Goal: Task Accomplishment & Management: Use online tool/utility

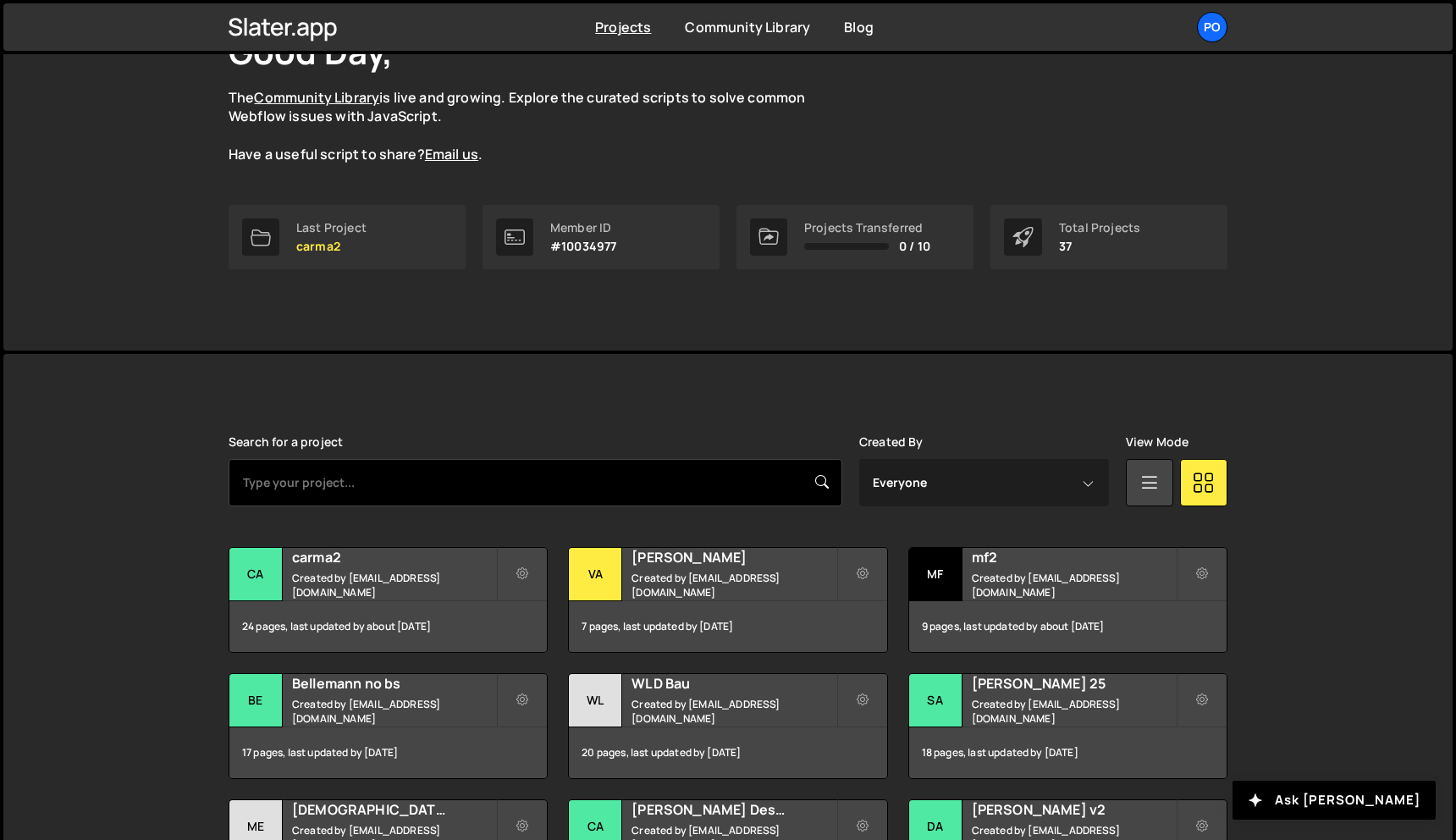
scroll to position [141, 0]
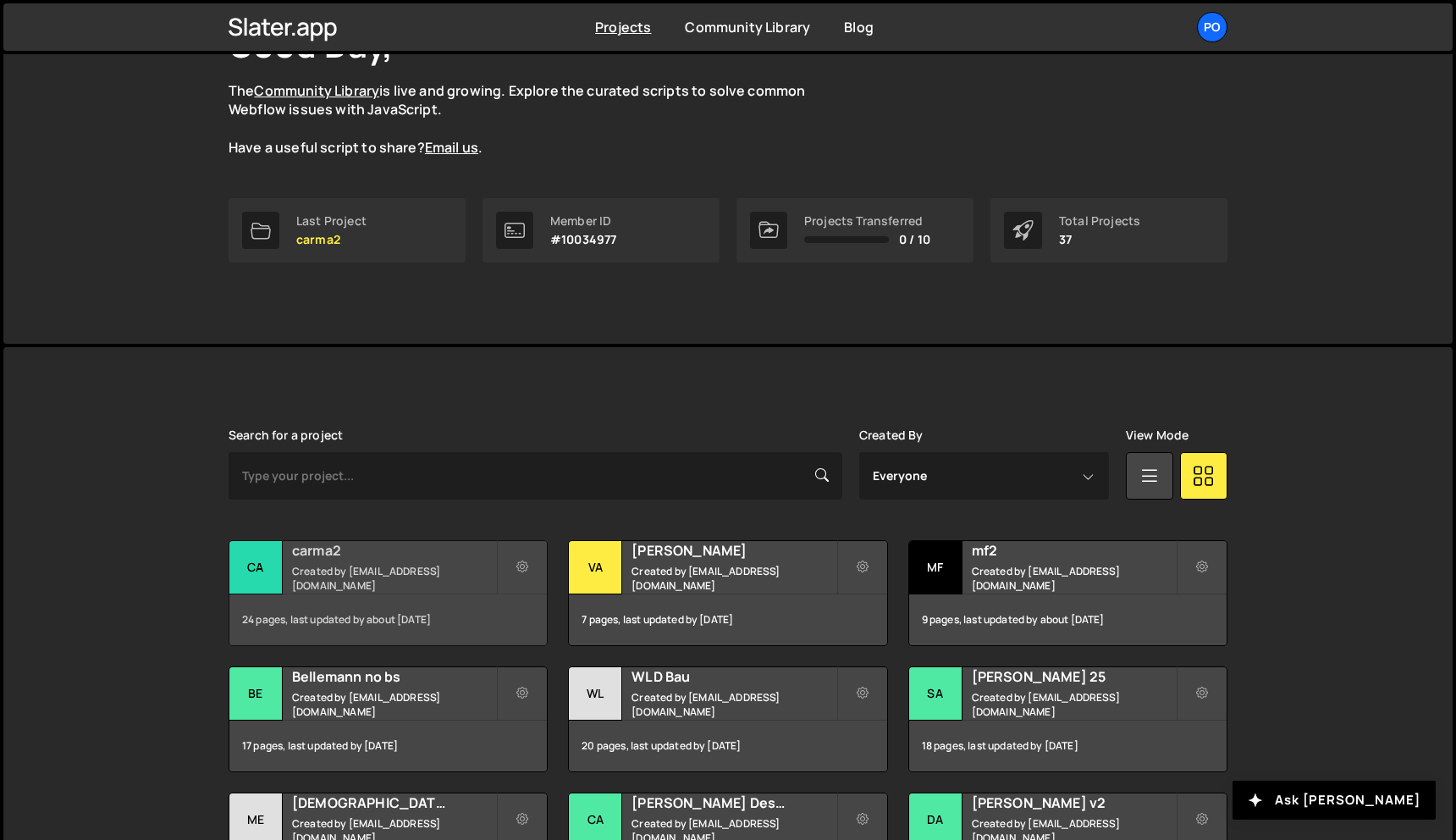
click at [435, 560] on h2 "carma2" at bounding box center [394, 551] width 204 height 18
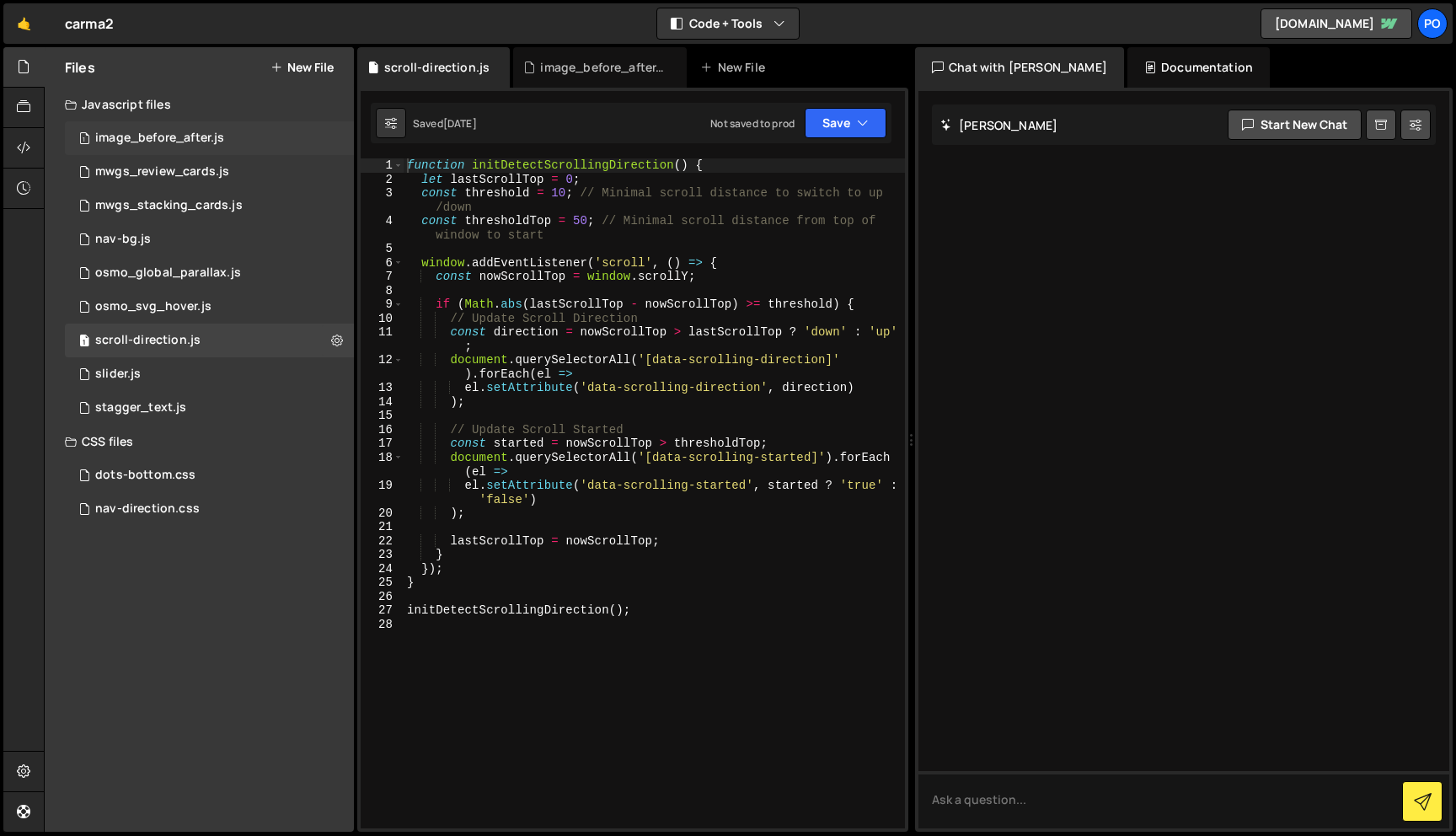
click at [197, 136] on div "image_before_after.js" at bounding box center [160, 138] width 129 height 15
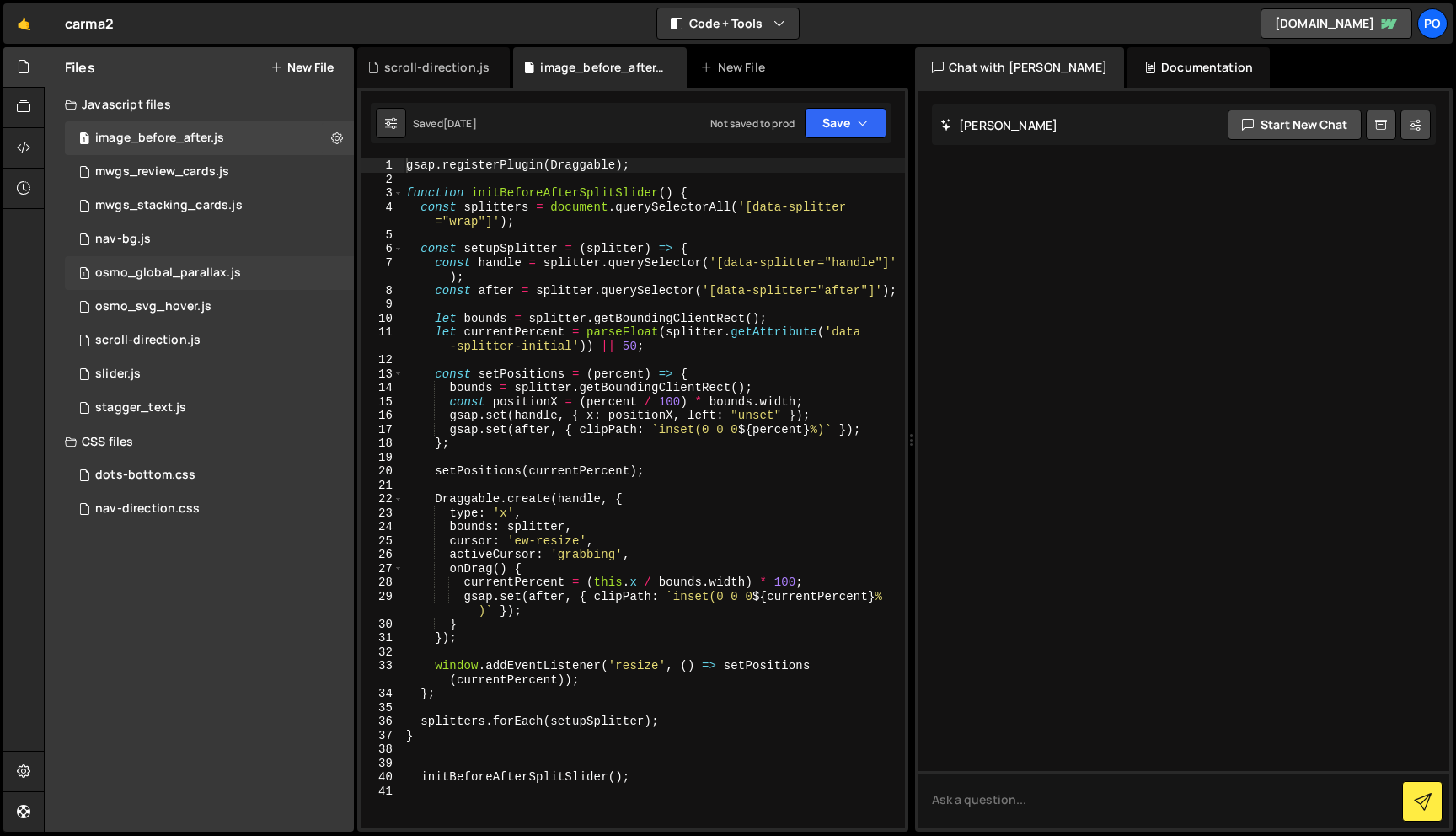
click at [196, 270] on div "osmo_global_parallax.js" at bounding box center [168, 273] width 146 height 15
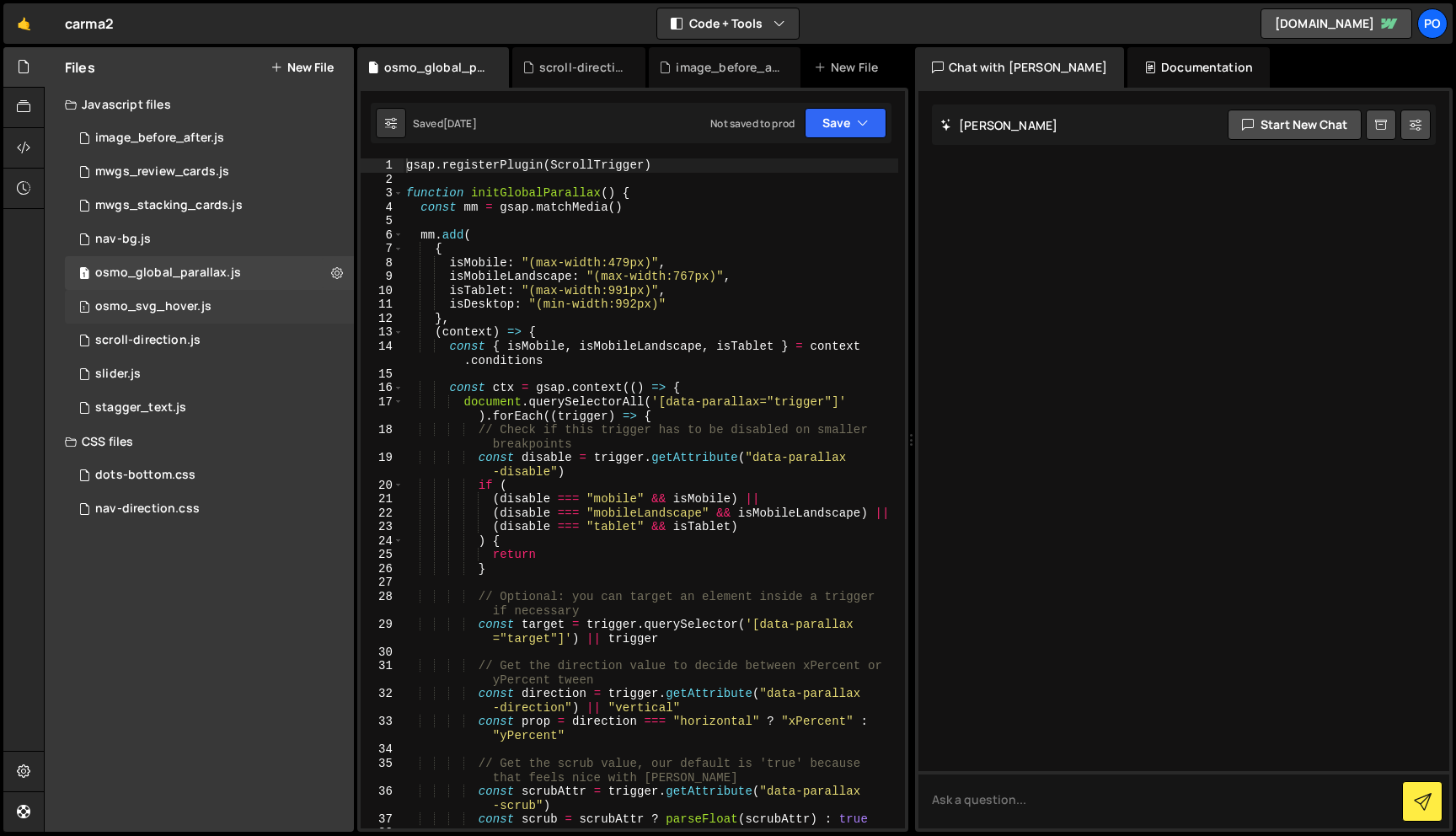
click at [221, 305] on div "1 osmo_svg_hover.js 0" at bounding box center [210, 306] width 289 height 34
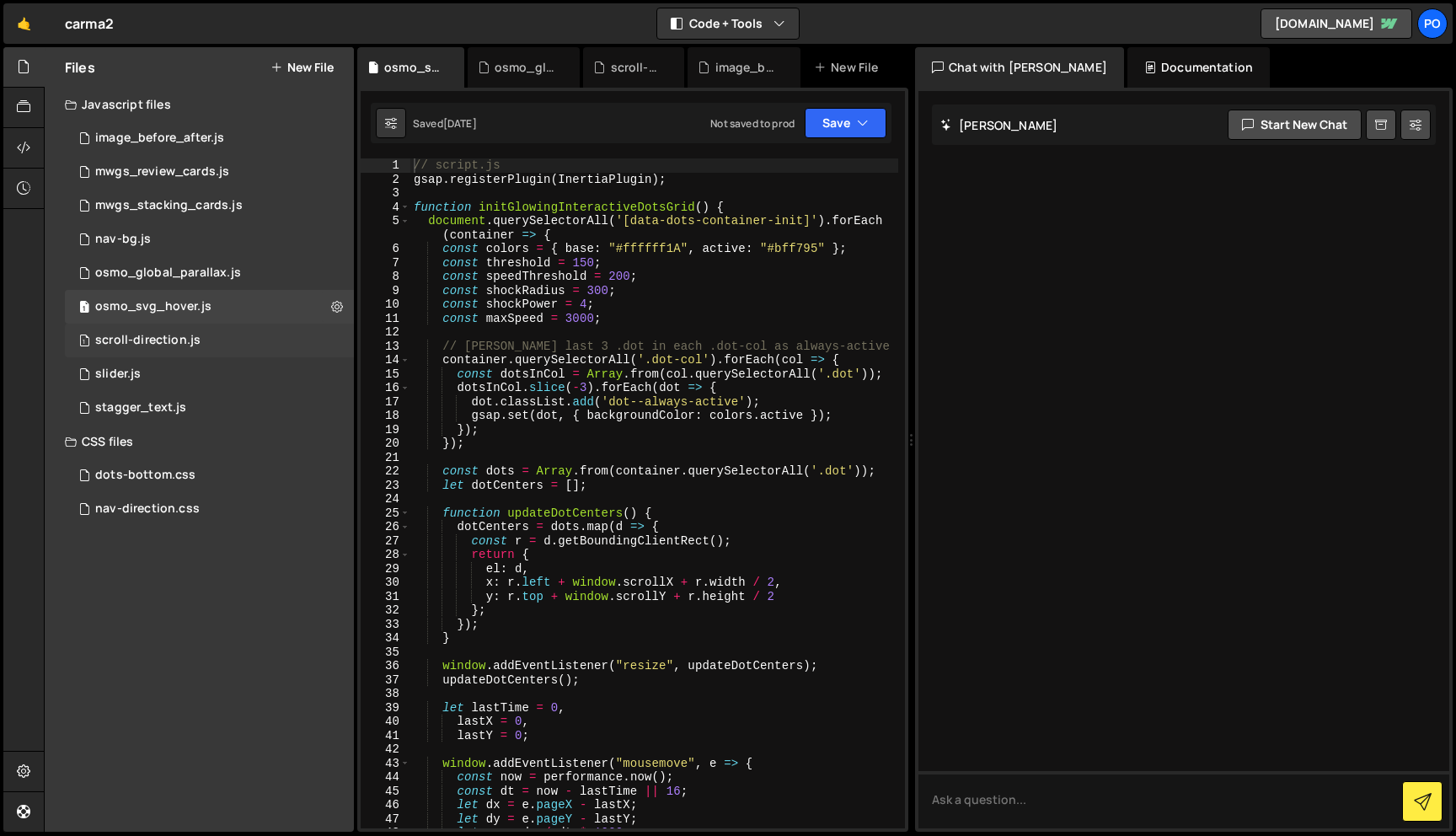
click at [220, 337] on div "1 scroll-direction.js 0" at bounding box center [210, 340] width 289 height 34
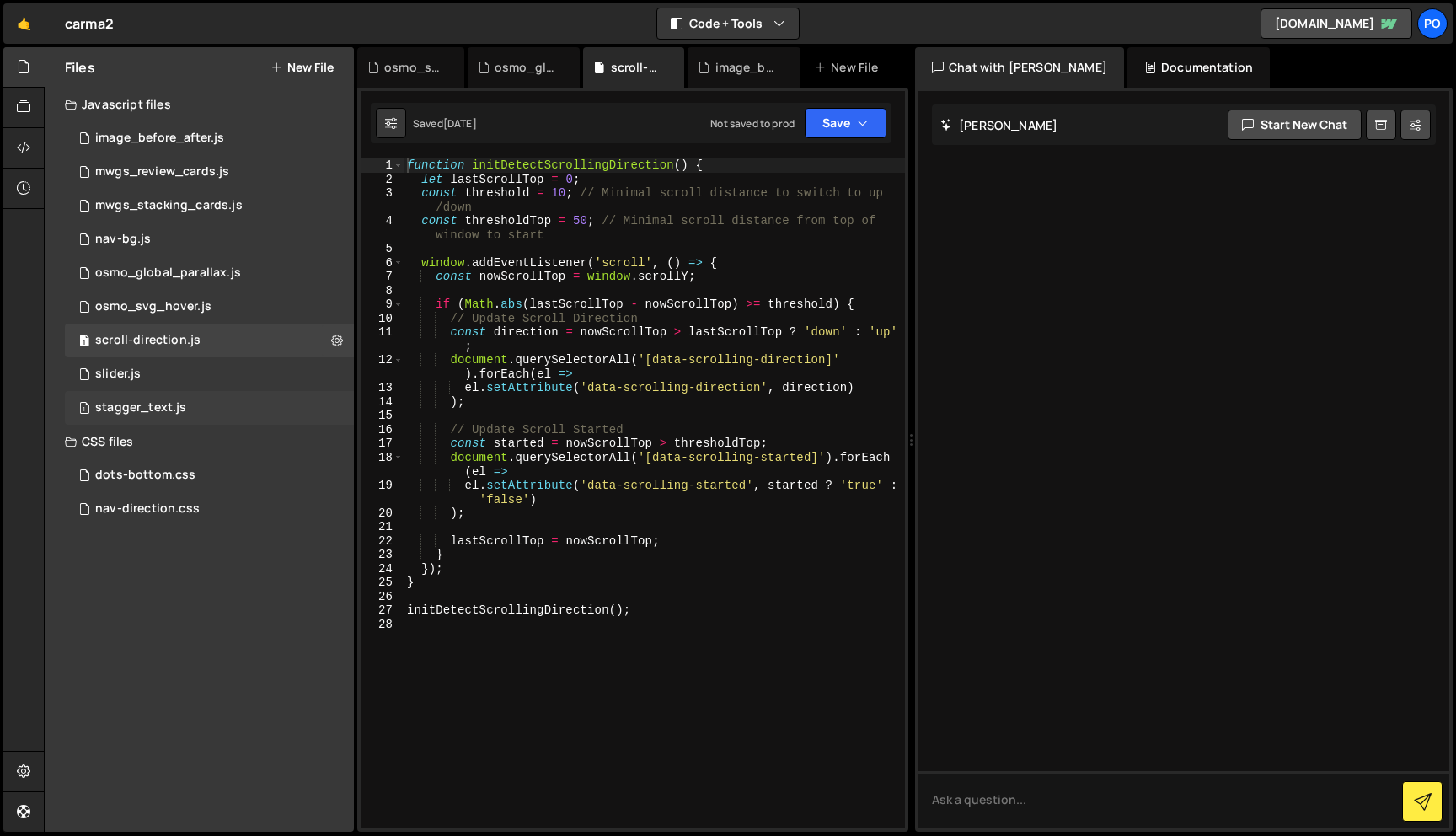
click at [216, 403] on div "1 stagger_text.js 0" at bounding box center [210, 407] width 289 height 34
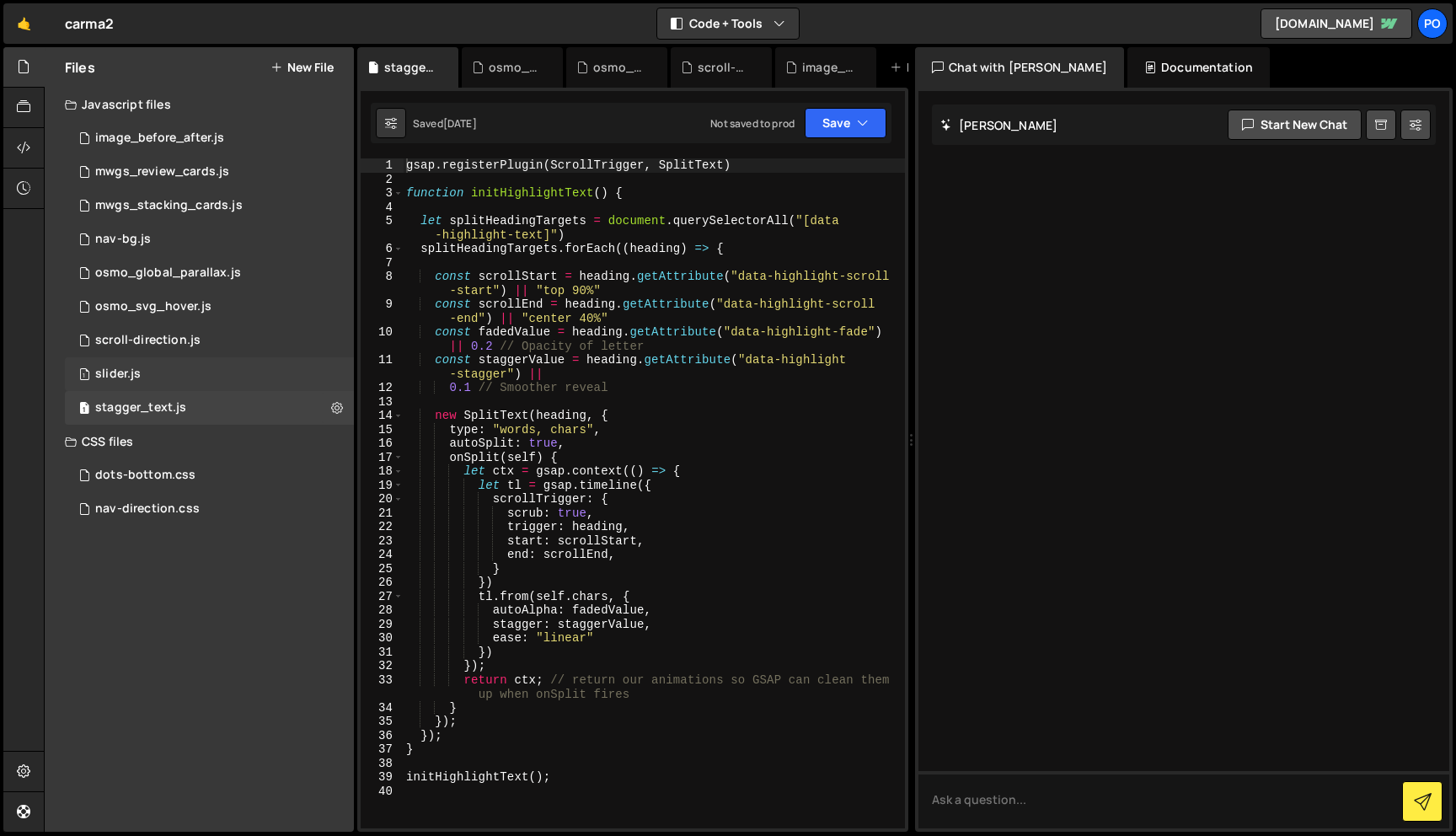
click at [211, 364] on div "1 slider.js 0" at bounding box center [210, 374] width 289 height 34
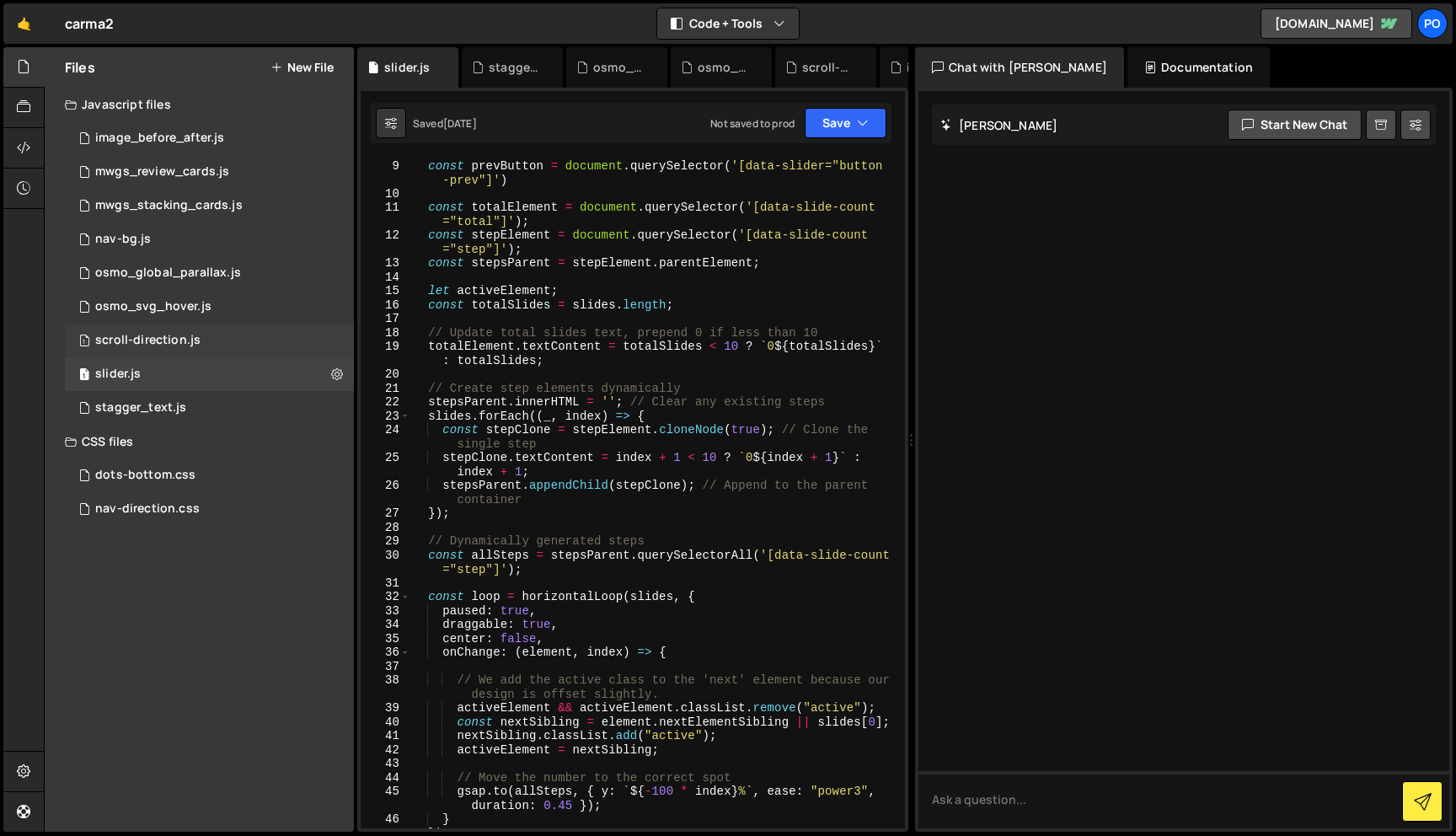
scroll to position [326, 0]
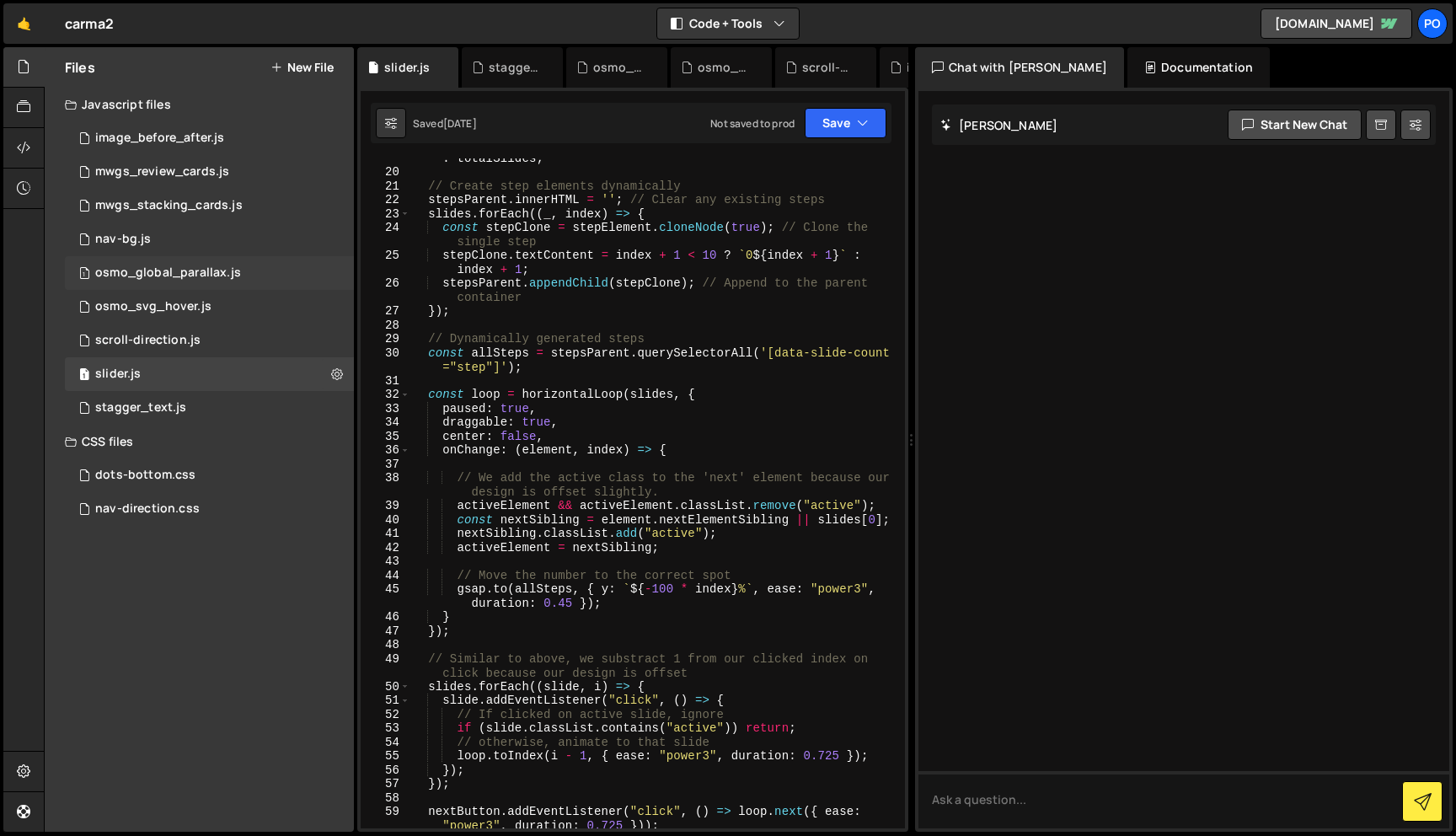
click at [225, 270] on div "osmo_global_parallax.js" at bounding box center [168, 273] width 146 height 15
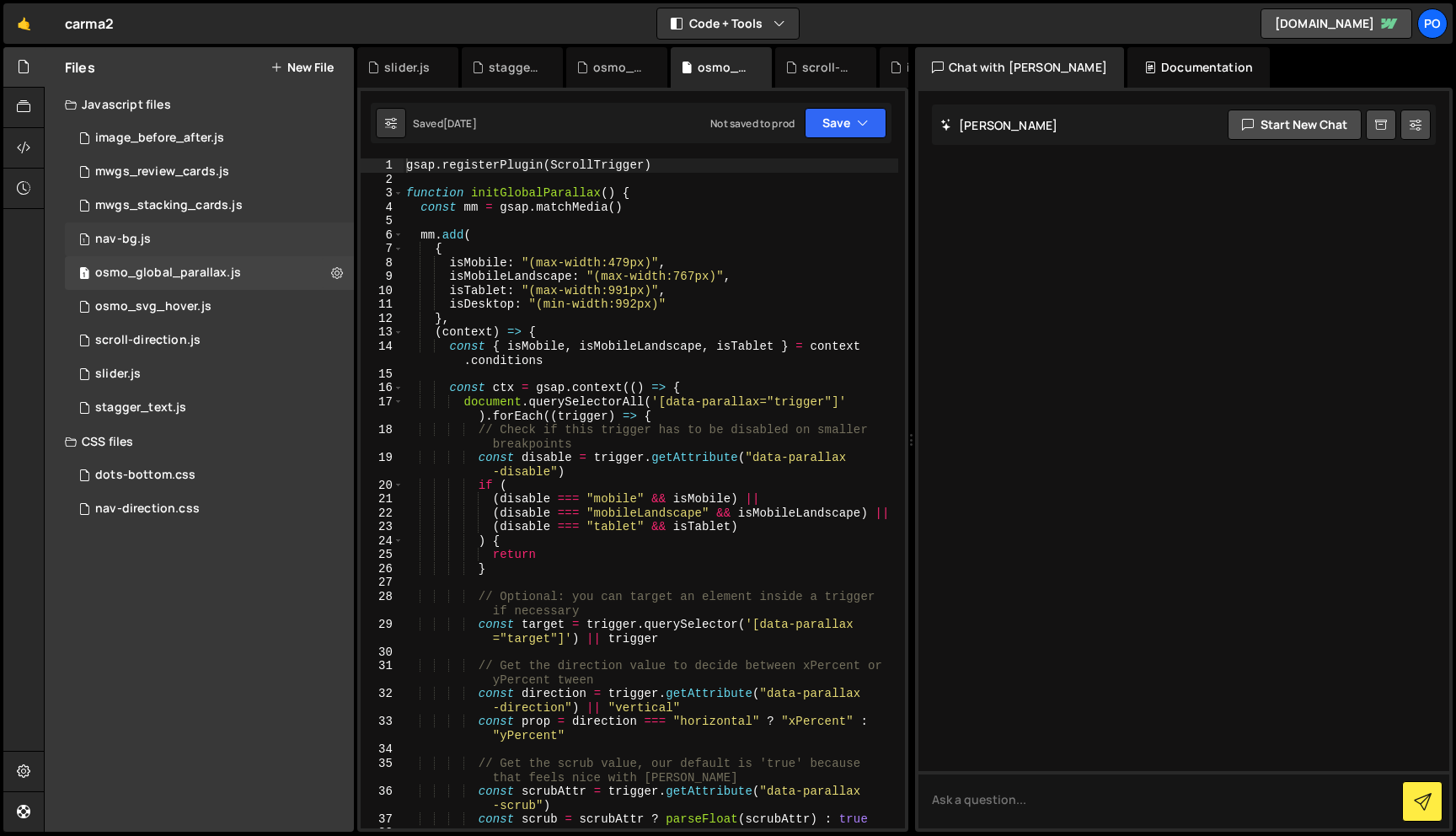
click at [229, 238] on div "1 nav-bg.js 0" at bounding box center [210, 239] width 289 height 34
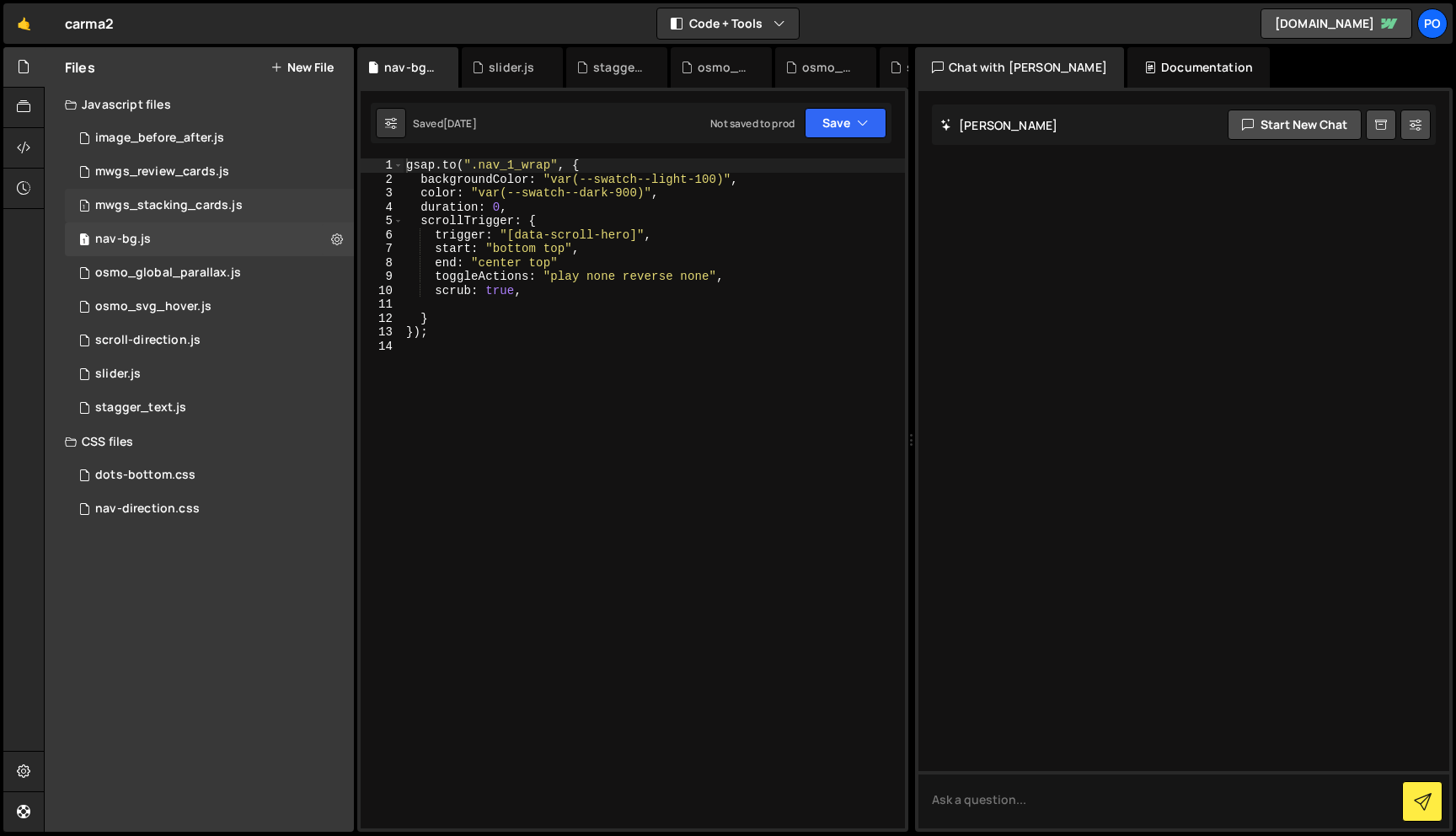
click at [225, 208] on div "mwgs_stacking_cards.js" at bounding box center [169, 205] width 147 height 15
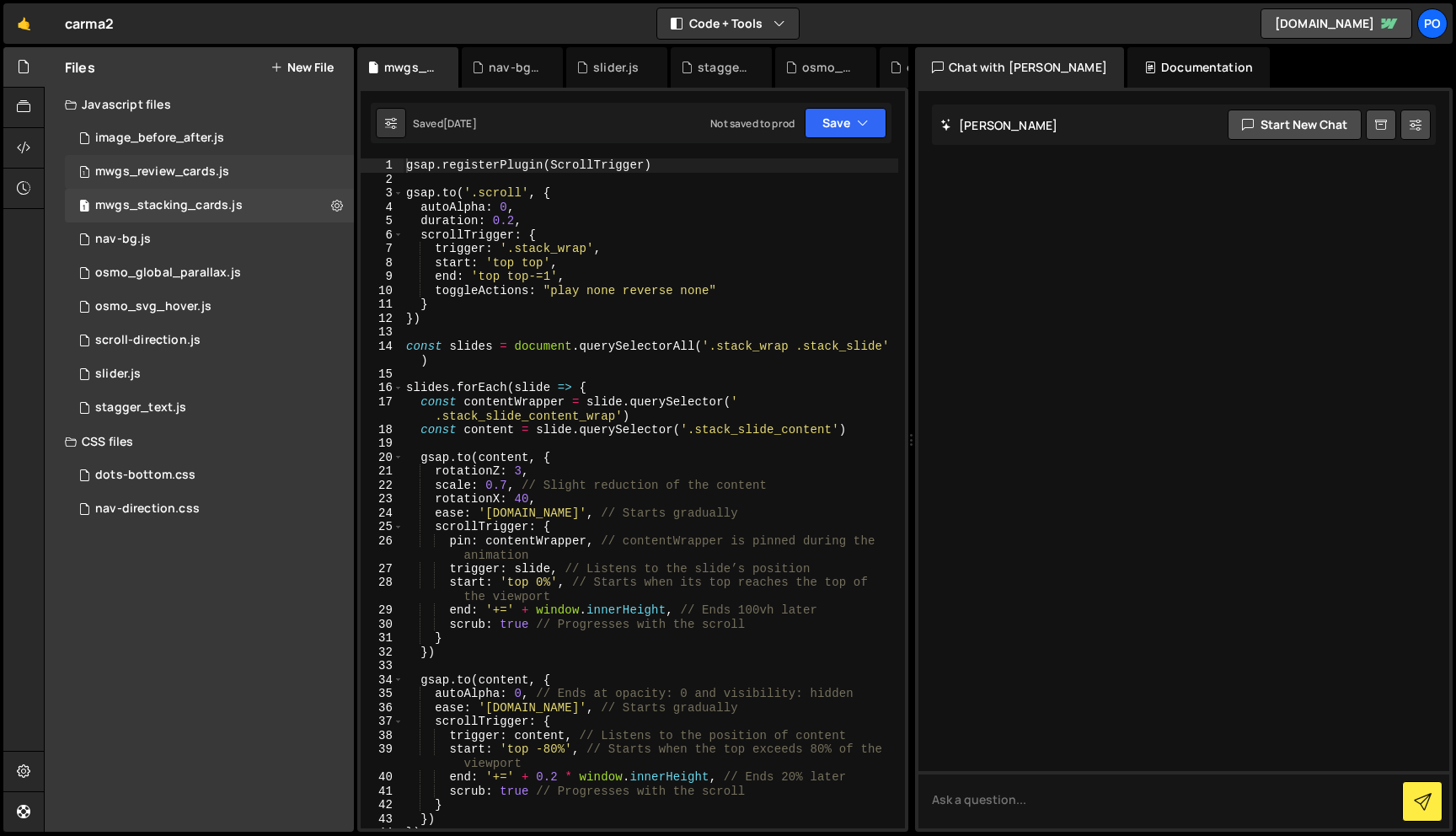
click at [224, 177] on div "mwgs_review_cards.js" at bounding box center [163, 172] width 134 height 15
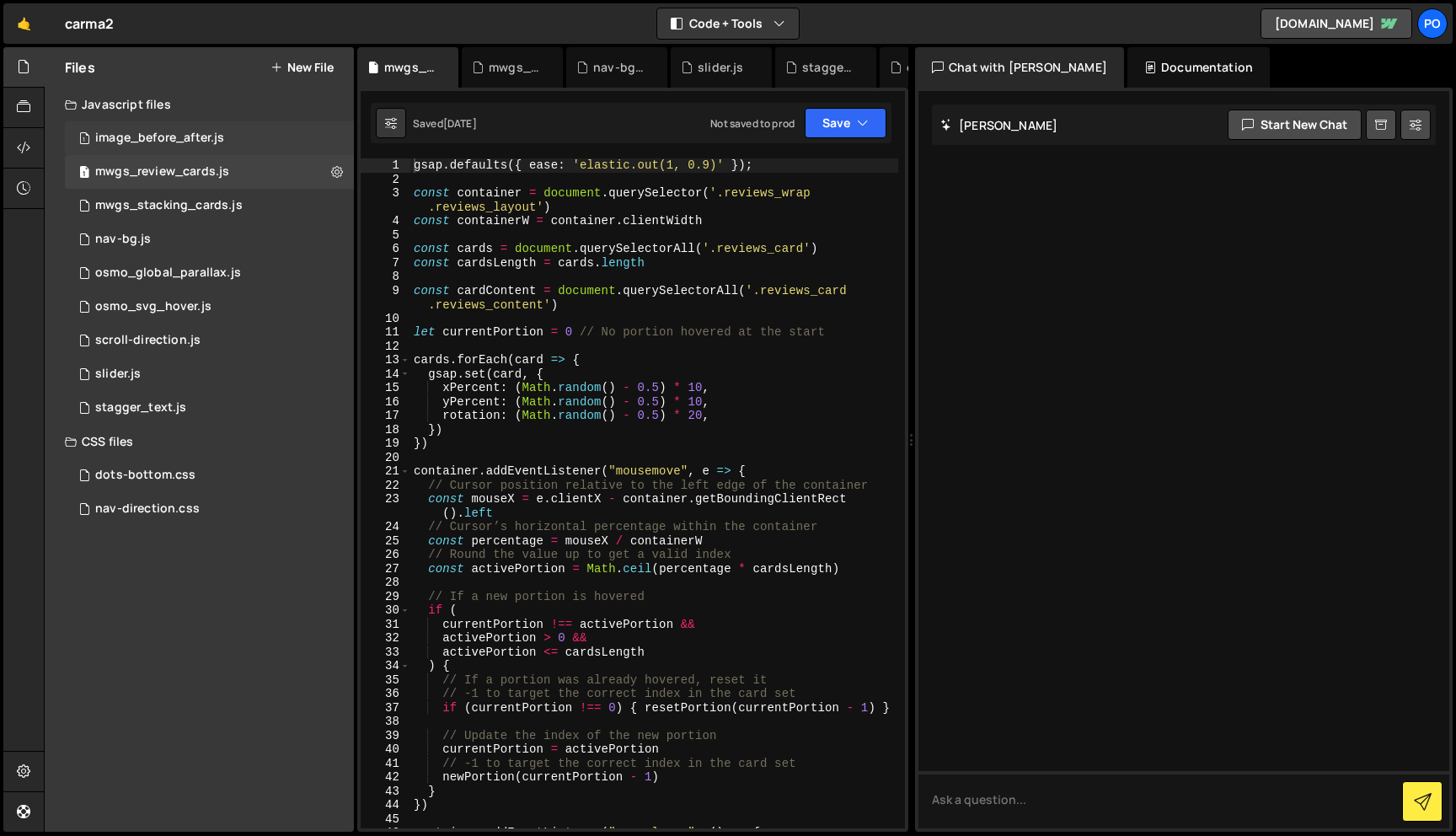
click at [211, 136] on div "image_before_after.js" at bounding box center [160, 138] width 129 height 15
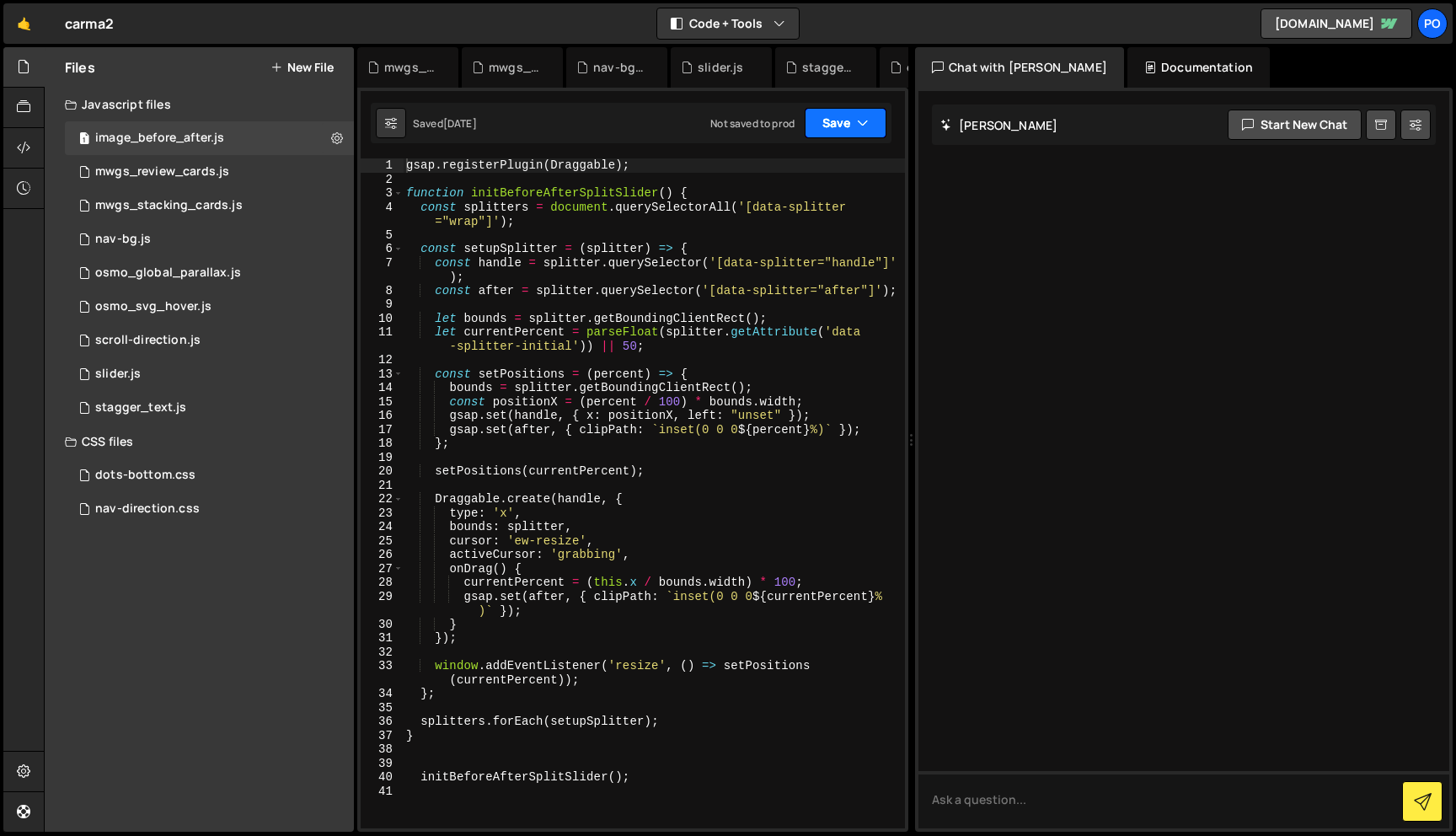
click at [825, 130] on button "Save" at bounding box center [845, 122] width 82 height 30
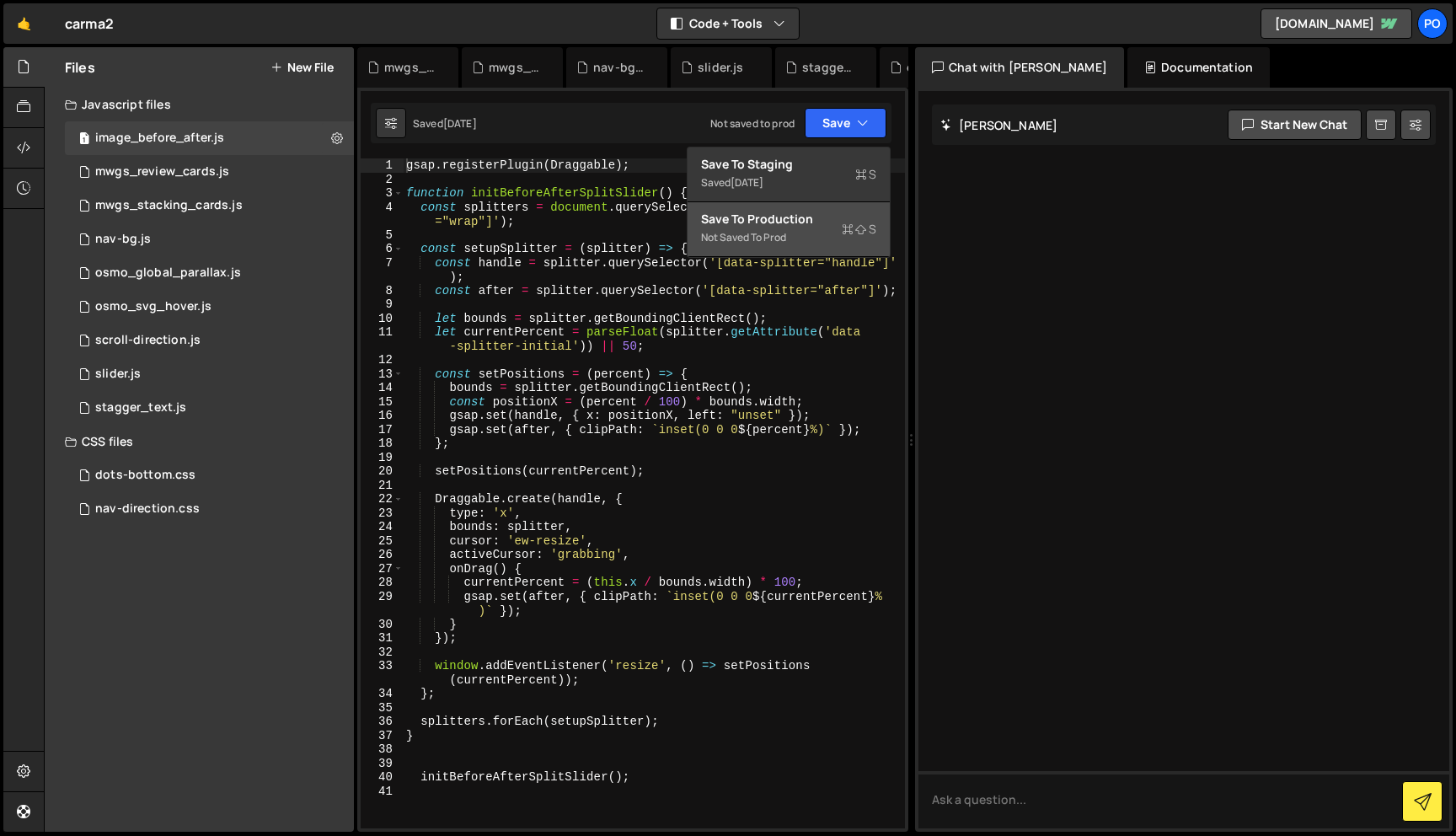
click at [823, 215] on div "Save to Production S" at bounding box center [788, 219] width 176 height 17
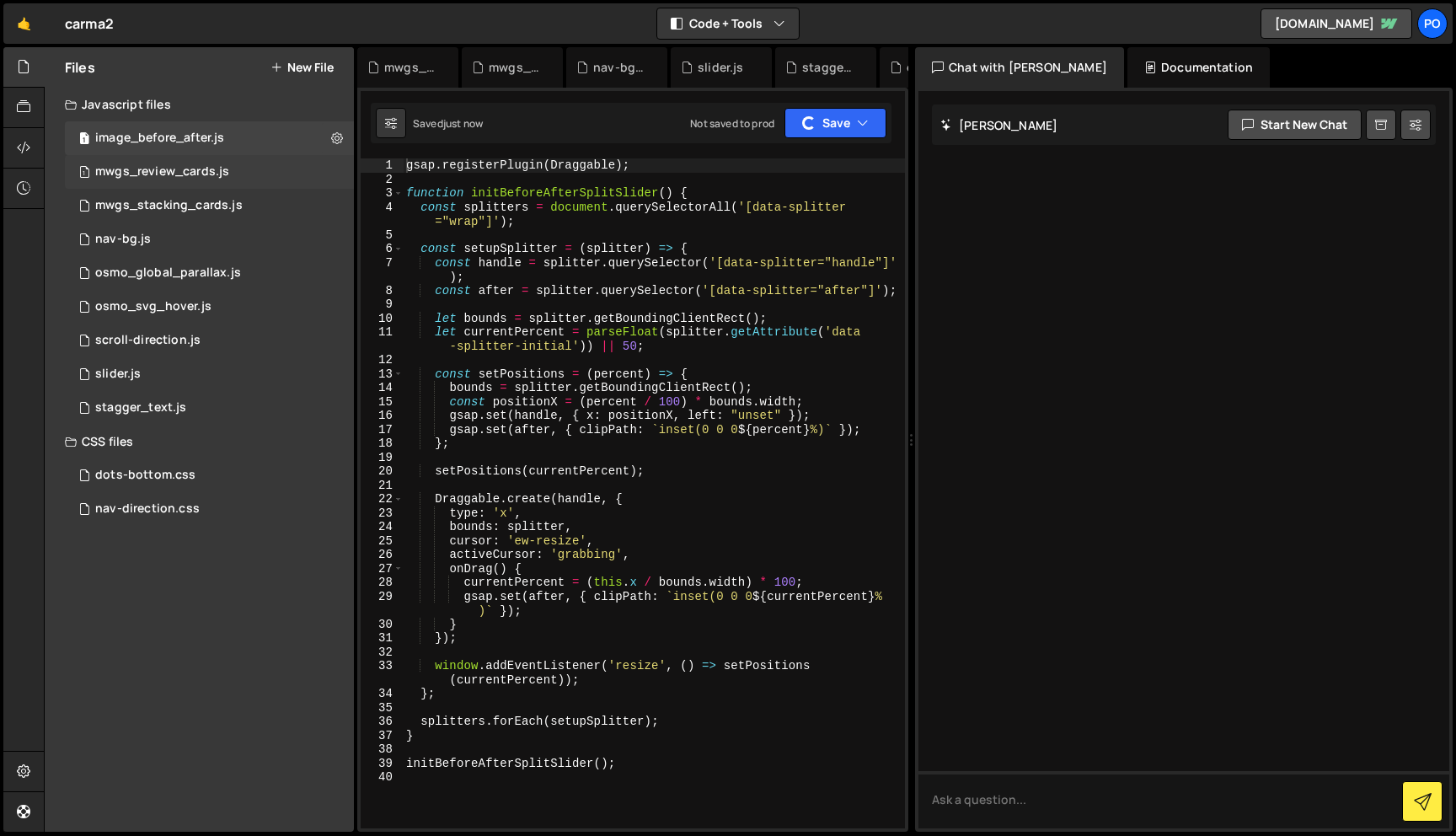
click at [237, 171] on div "1 mwgs_review_cards.js 0" at bounding box center [210, 172] width 289 height 34
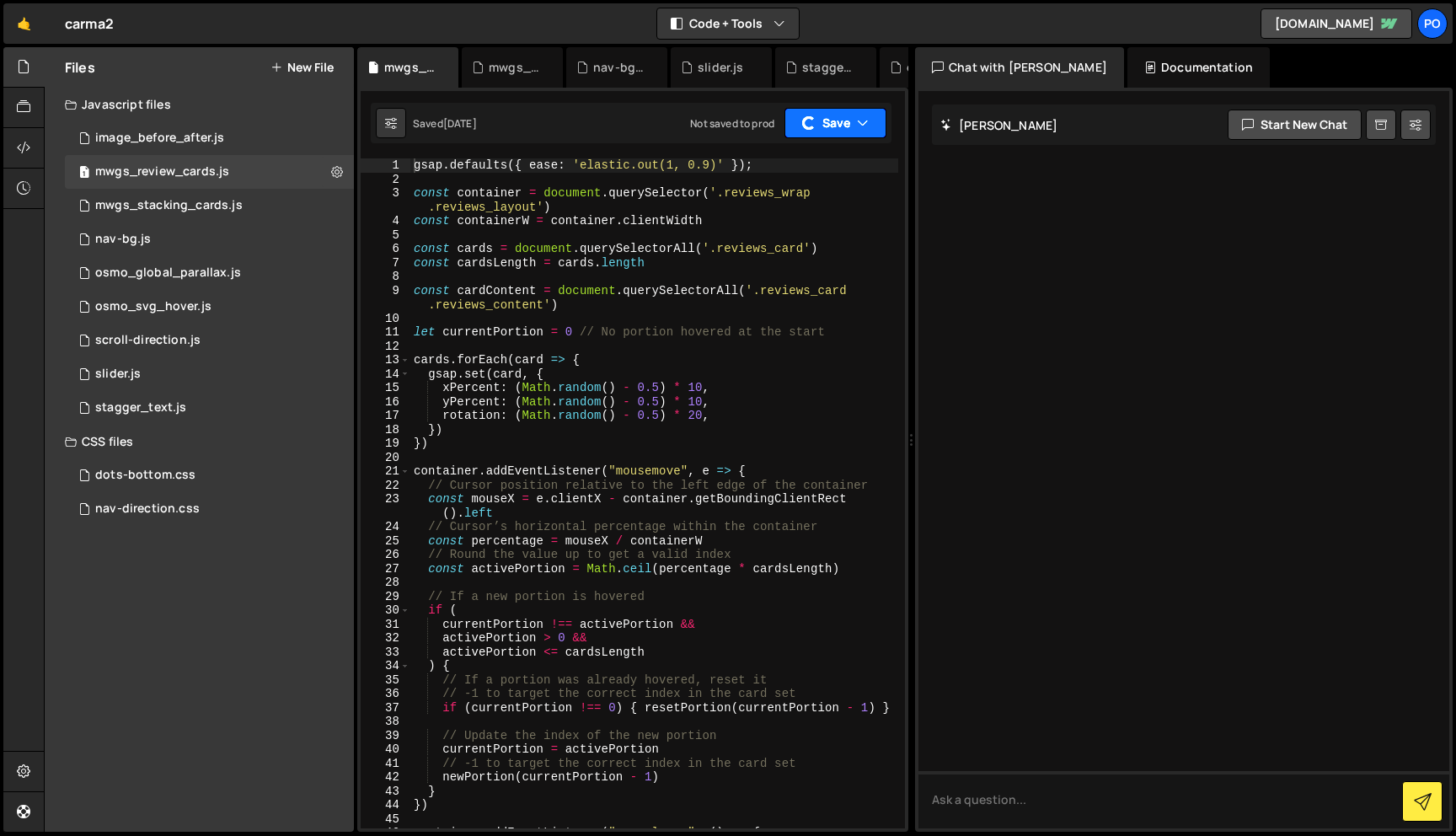
click at [845, 131] on button "Save" at bounding box center [835, 122] width 102 height 30
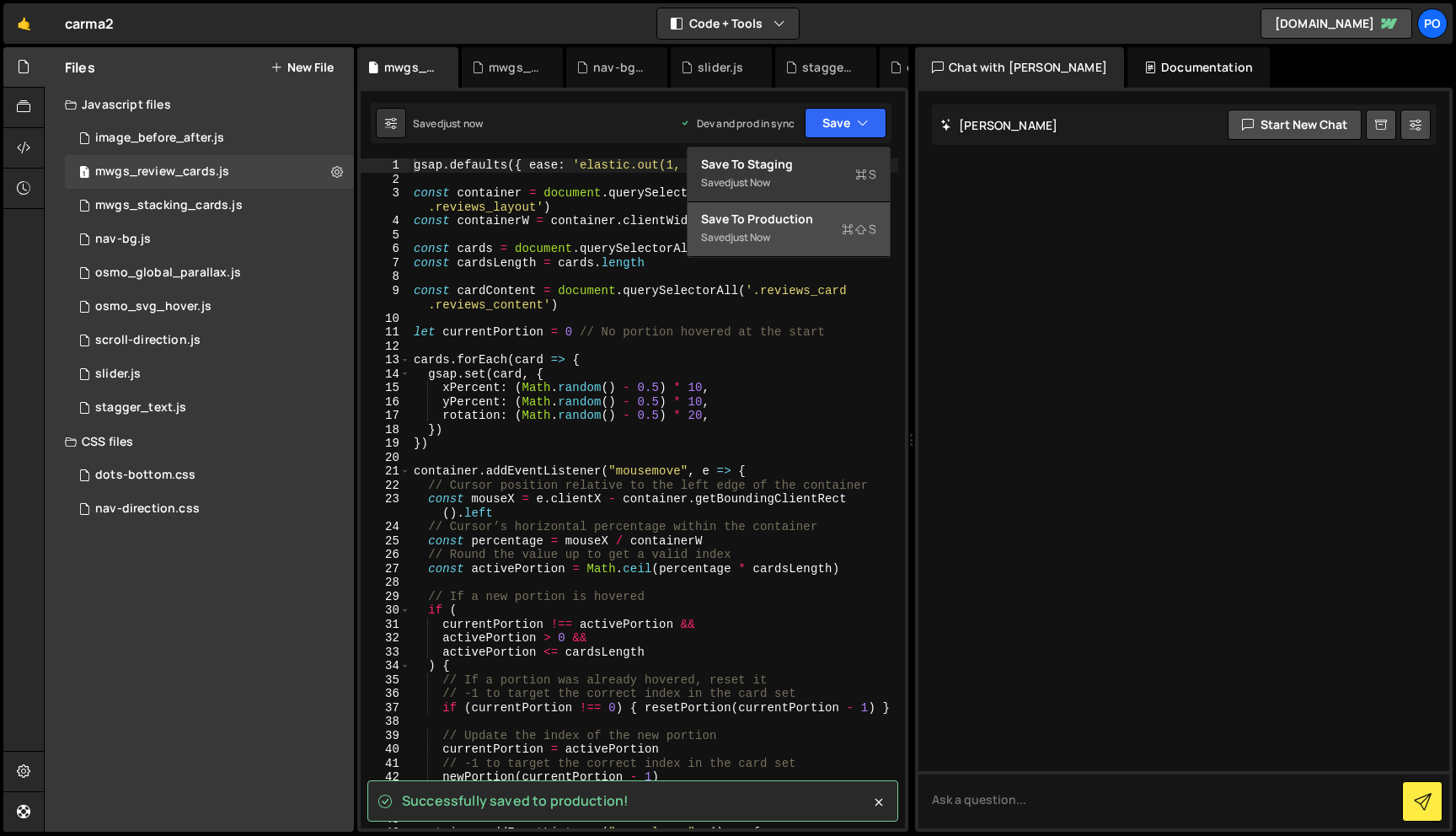
click at [801, 228] on div "Saved just now" at bounding box center [788, 237] width 176 height 20
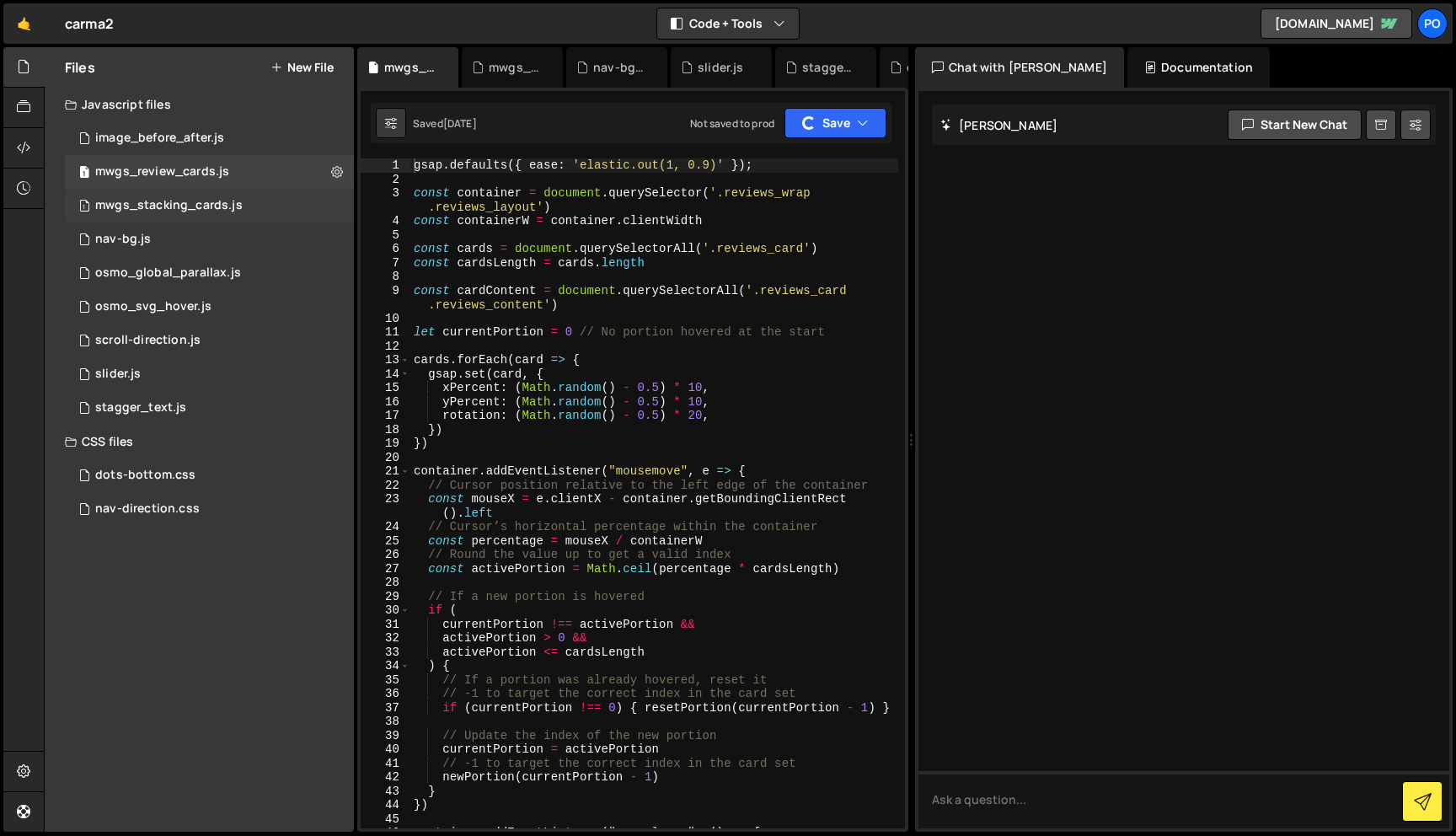
click at [252, 194] on div "1 mwgs_stacking_cards.js 0" at bounding box center [210, 205] width 289 height 34
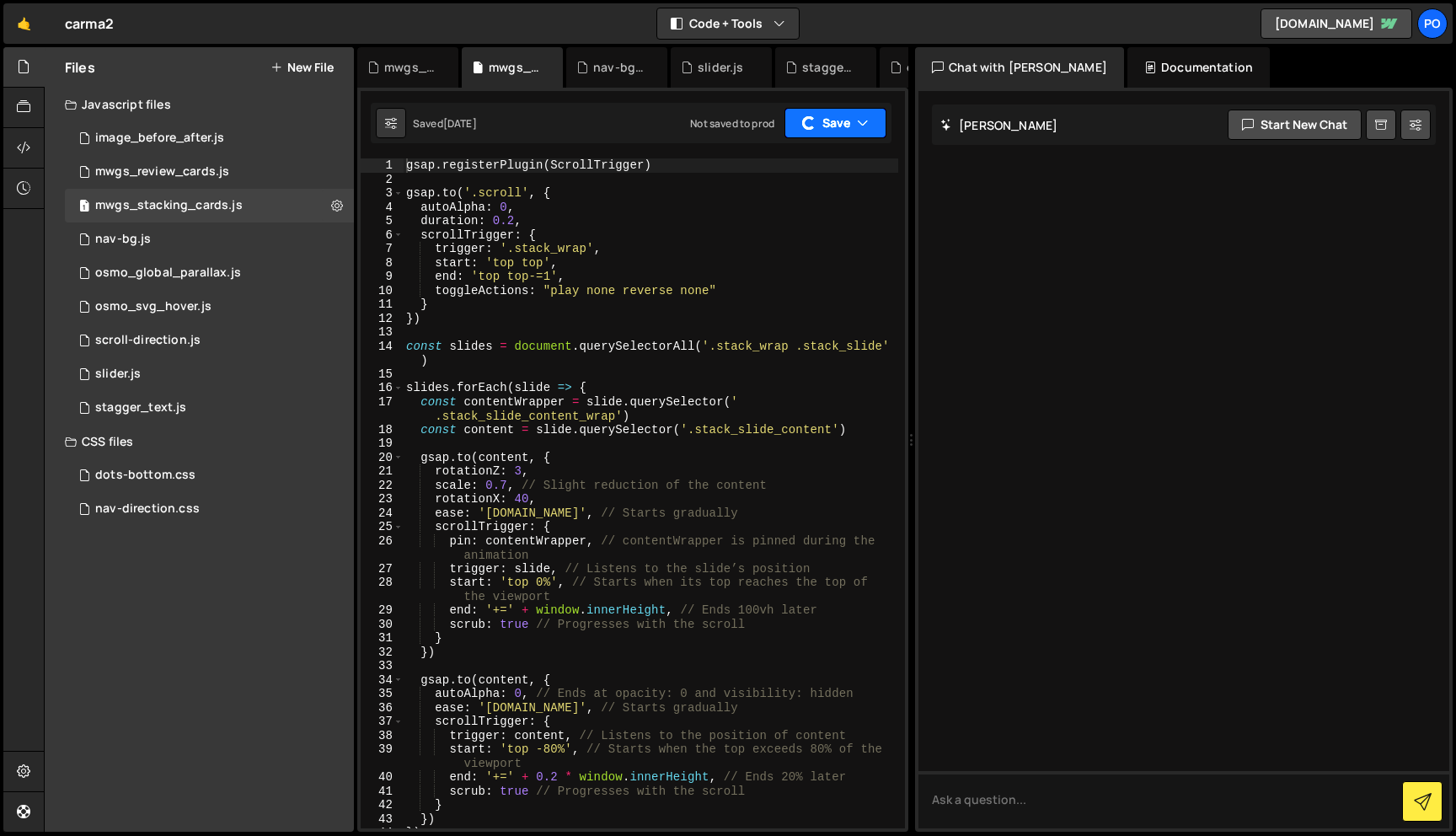
click at [844, 116] on button "Save" at bounding box center [835, 122] width 102 height 30
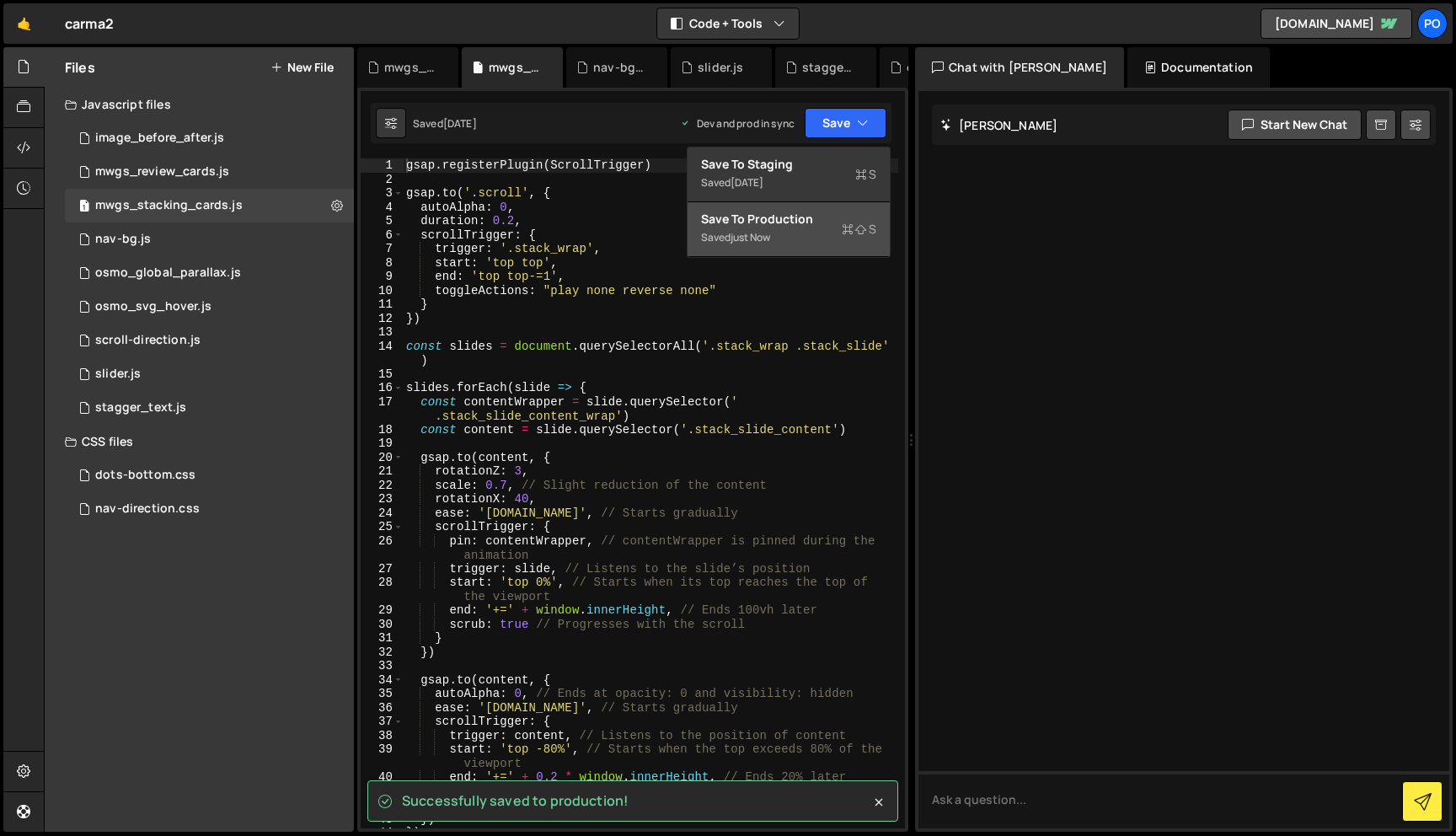
click at [817, 225] on div "Save to Production S" at bounding box center [788, 219] width 176 height 17
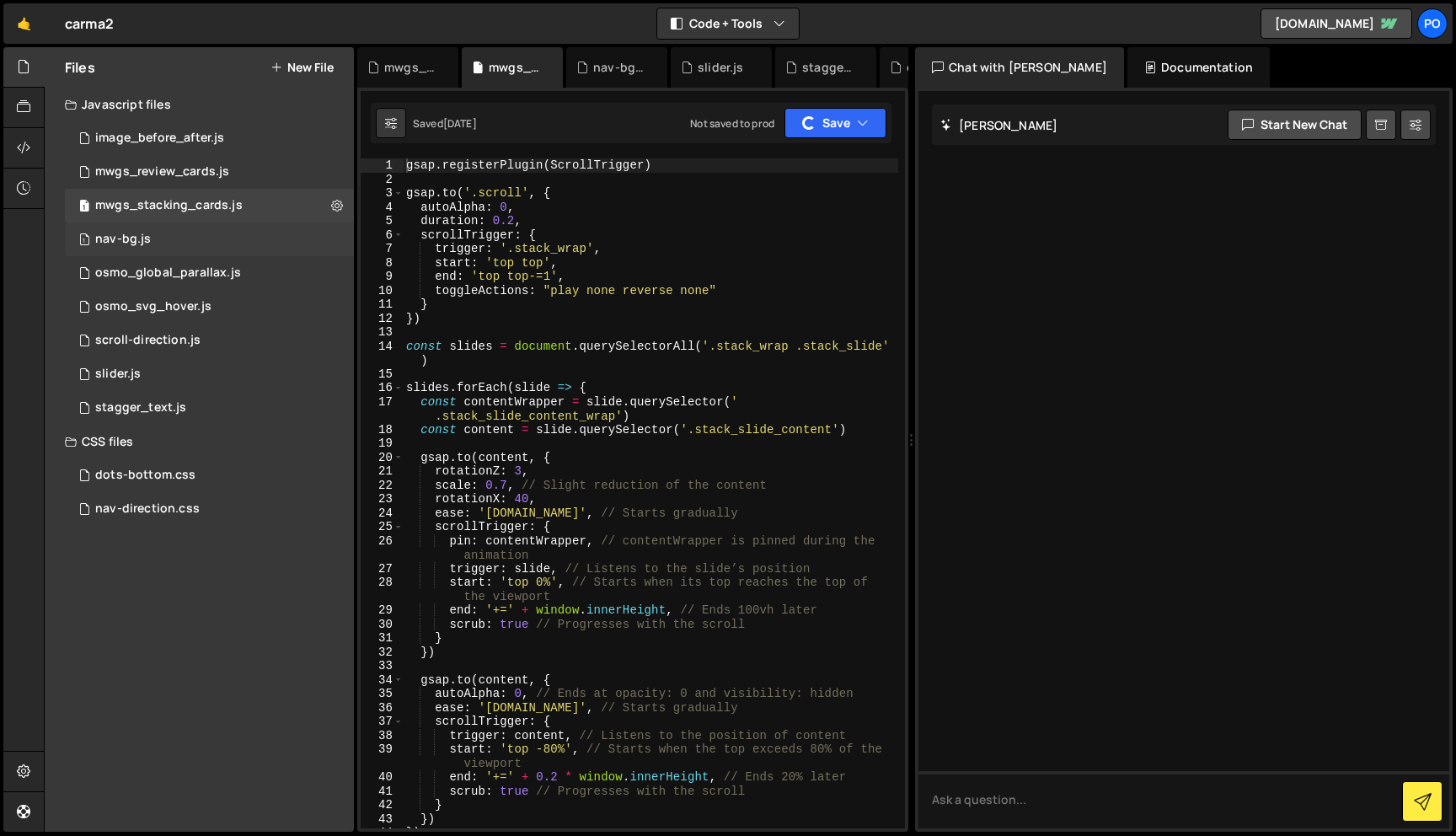
click at [256, 227] on div "1 nav-bg.js 0" at bounding box center [210, 239] width 289 height 34
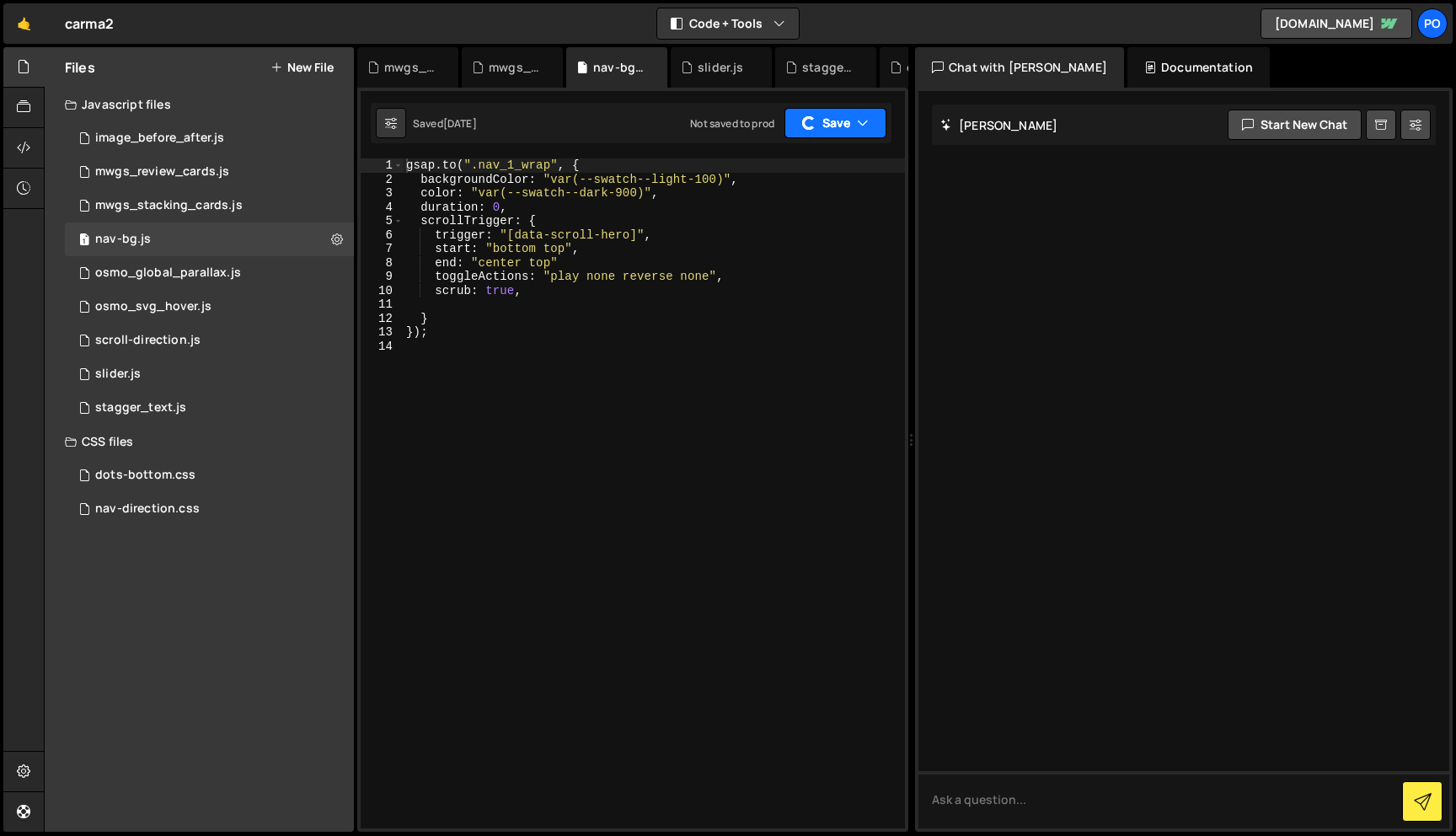
click at [820, 129] on button "Save" at bounding box center [835, 122] width 102 height 30
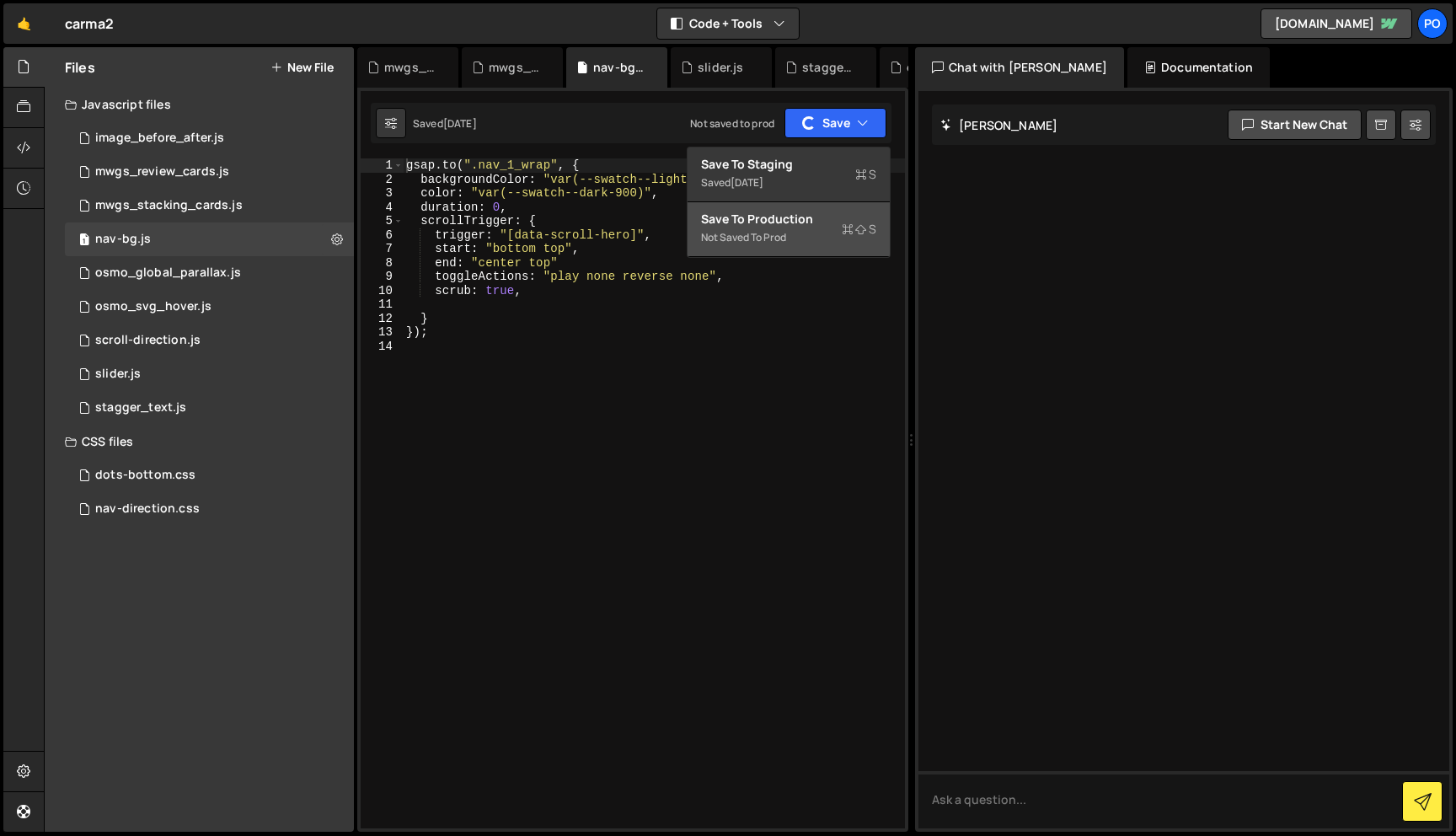
click at [800, 228] on div "Not saved to prod" at bounding box center [788, 237] width 176 height 20
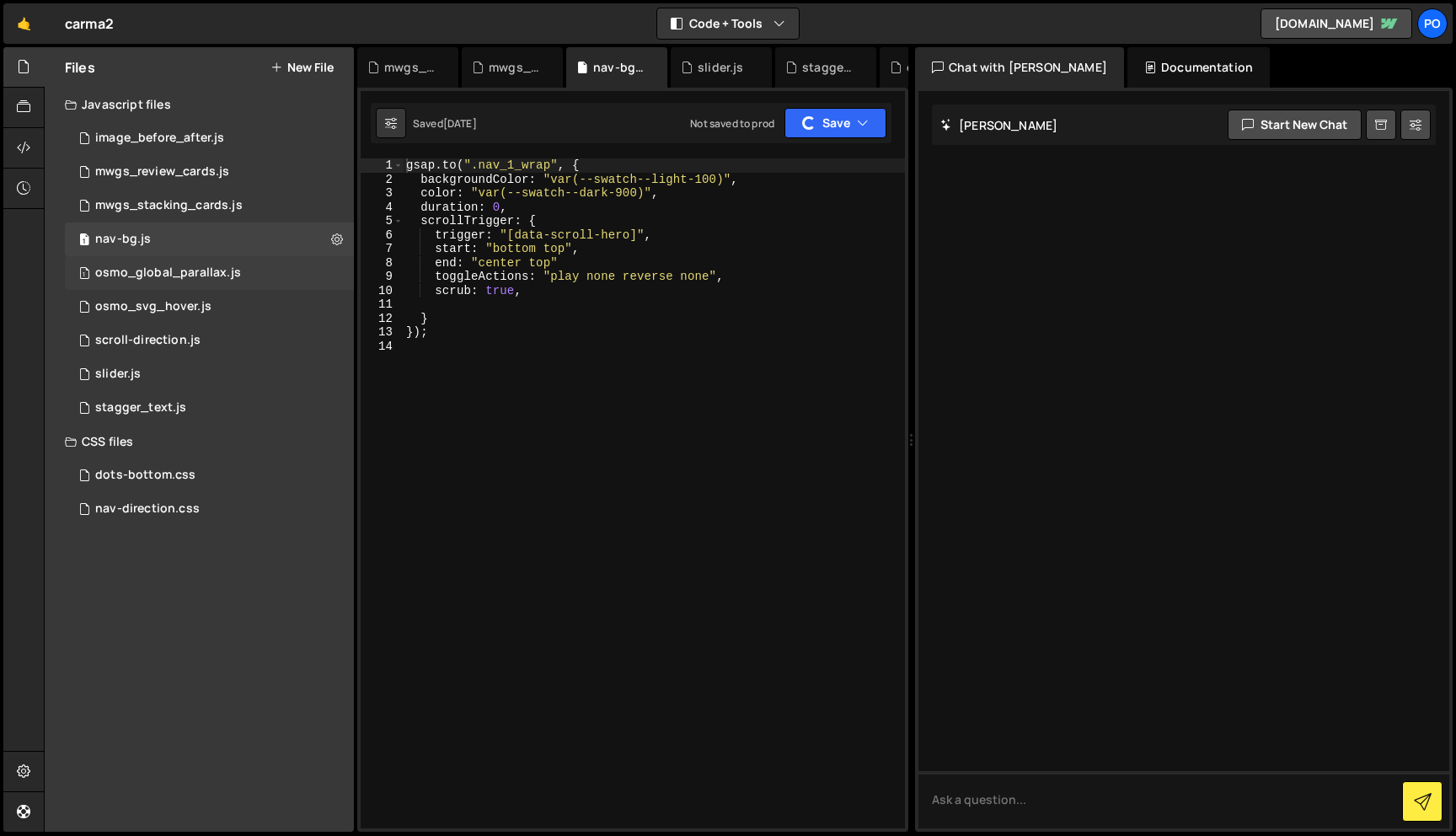
click at [205, 277] on div "osmo_global_parallax.js" at bounding box center [168, 273] width 146 height 15
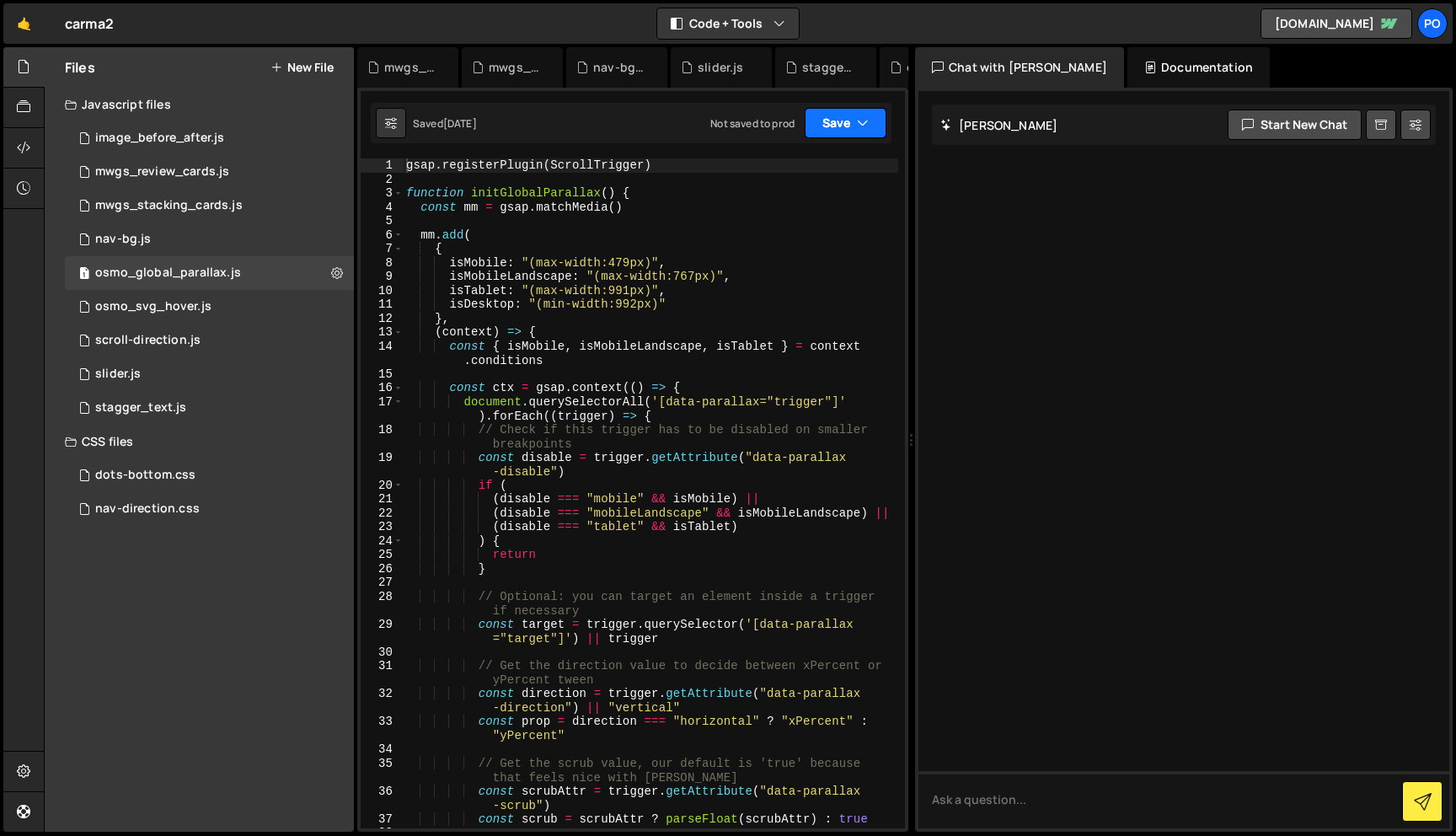
click at [818, 122] on button "Save" at bounding box center [845, 122] width 82 height 30
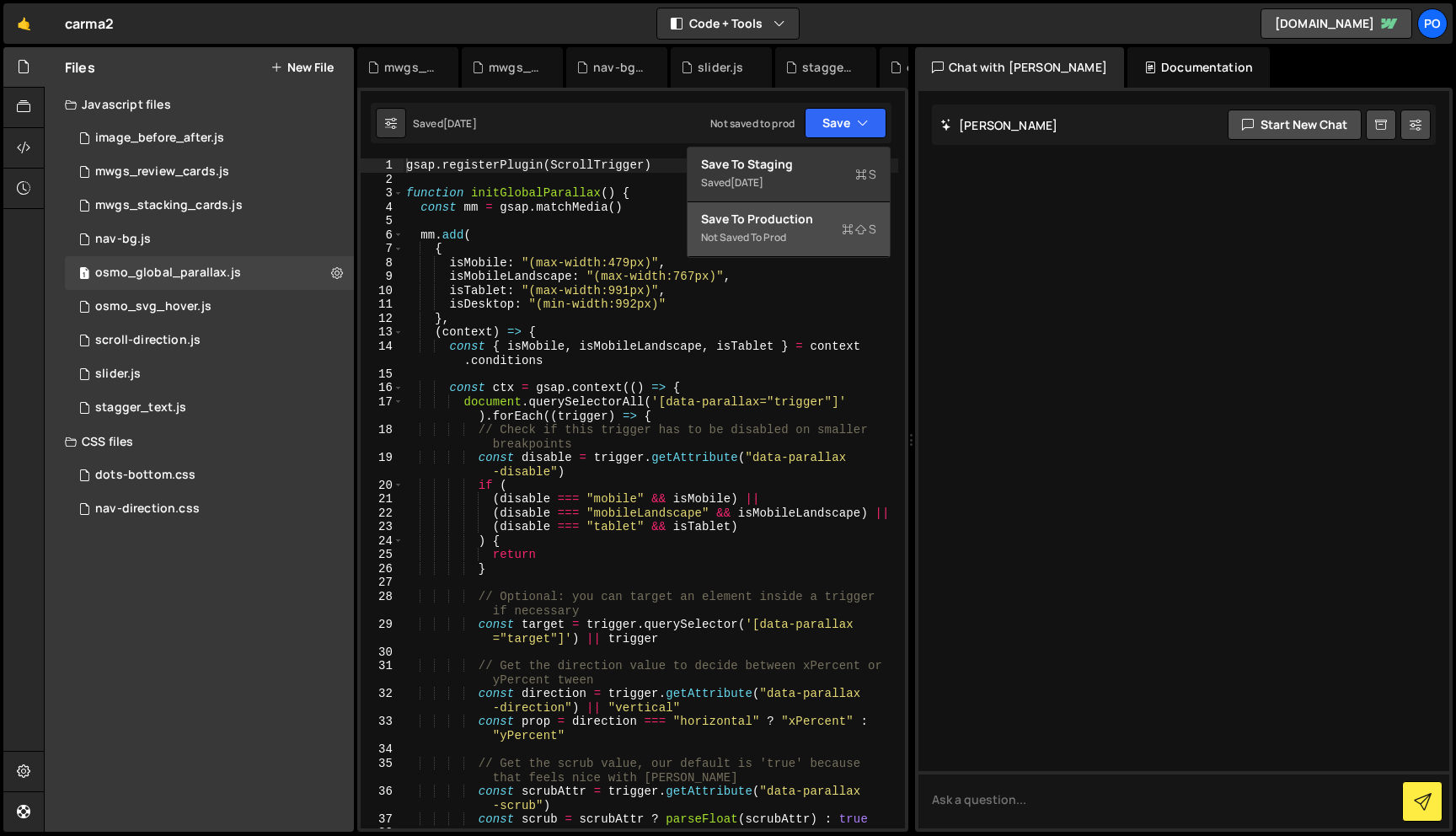
click at [793, 230] on div "Not saved to prod" at bounding box center [788, 237] width 176 height 20
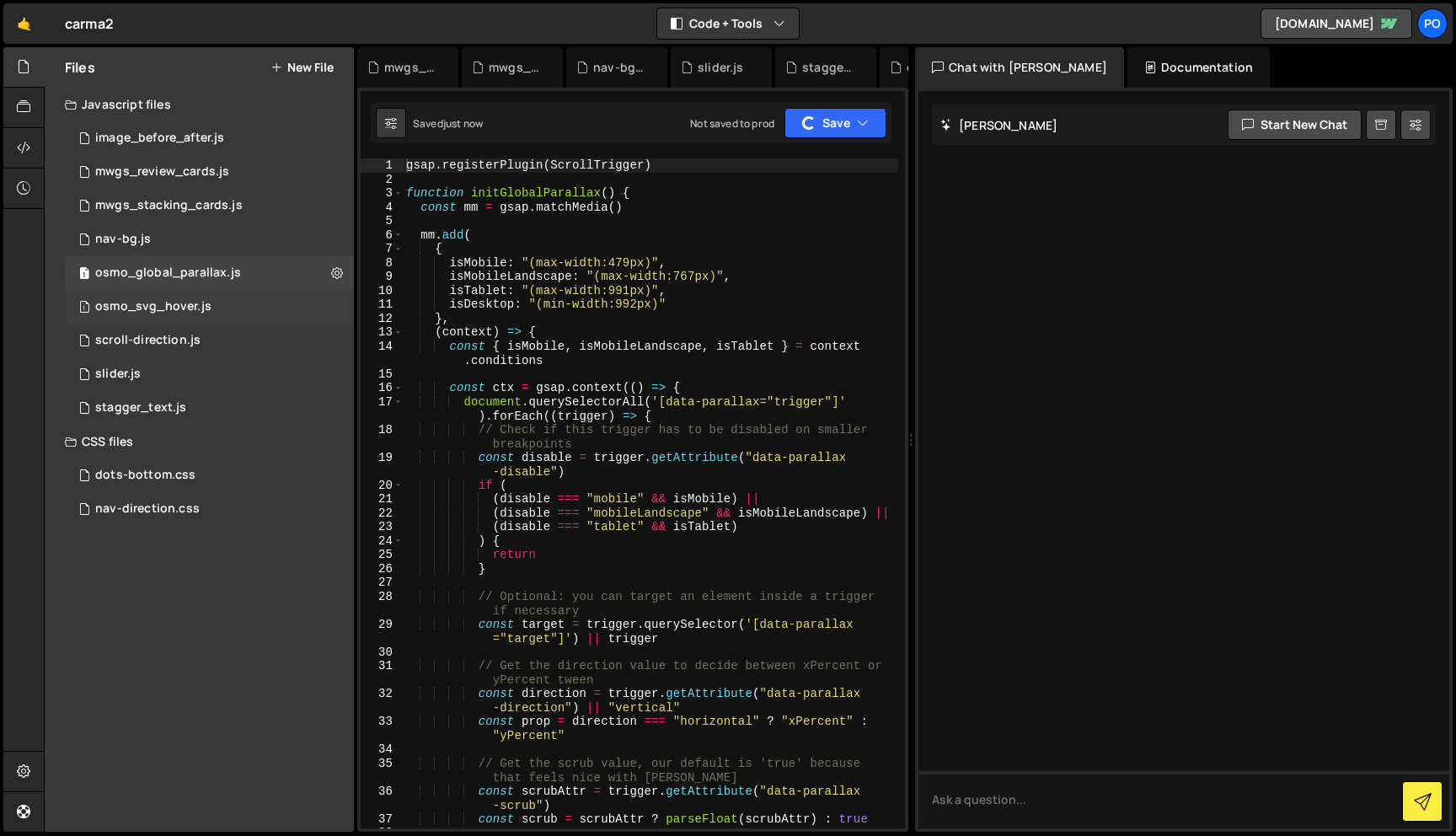
click at [203, 308] on div "osmo_svg_hover.js" at bounding box center [154, 306] width 116 height 15
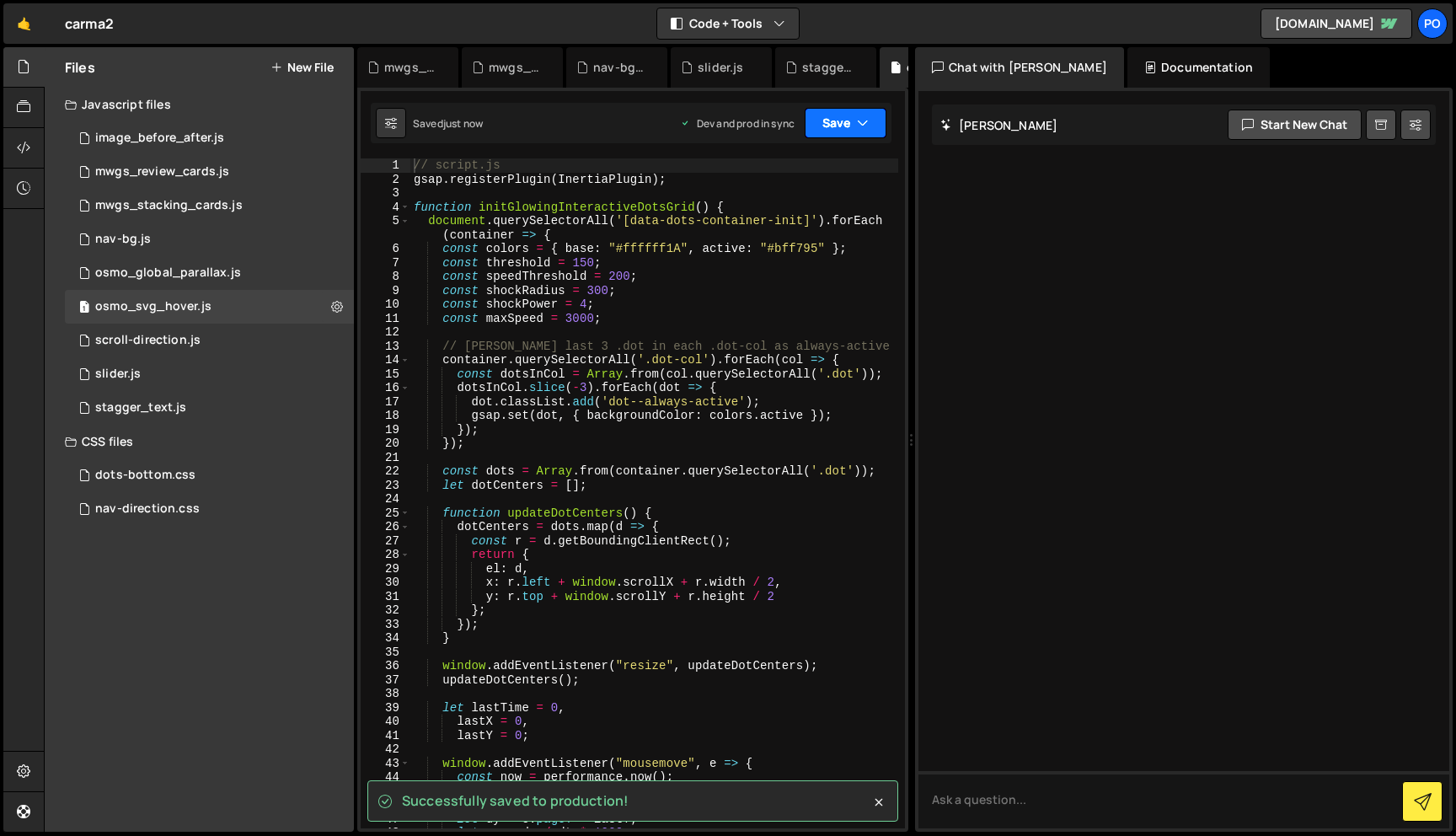
click at [825, 129] on button "Save" at bounding box center [845, 122] width 82 height 30
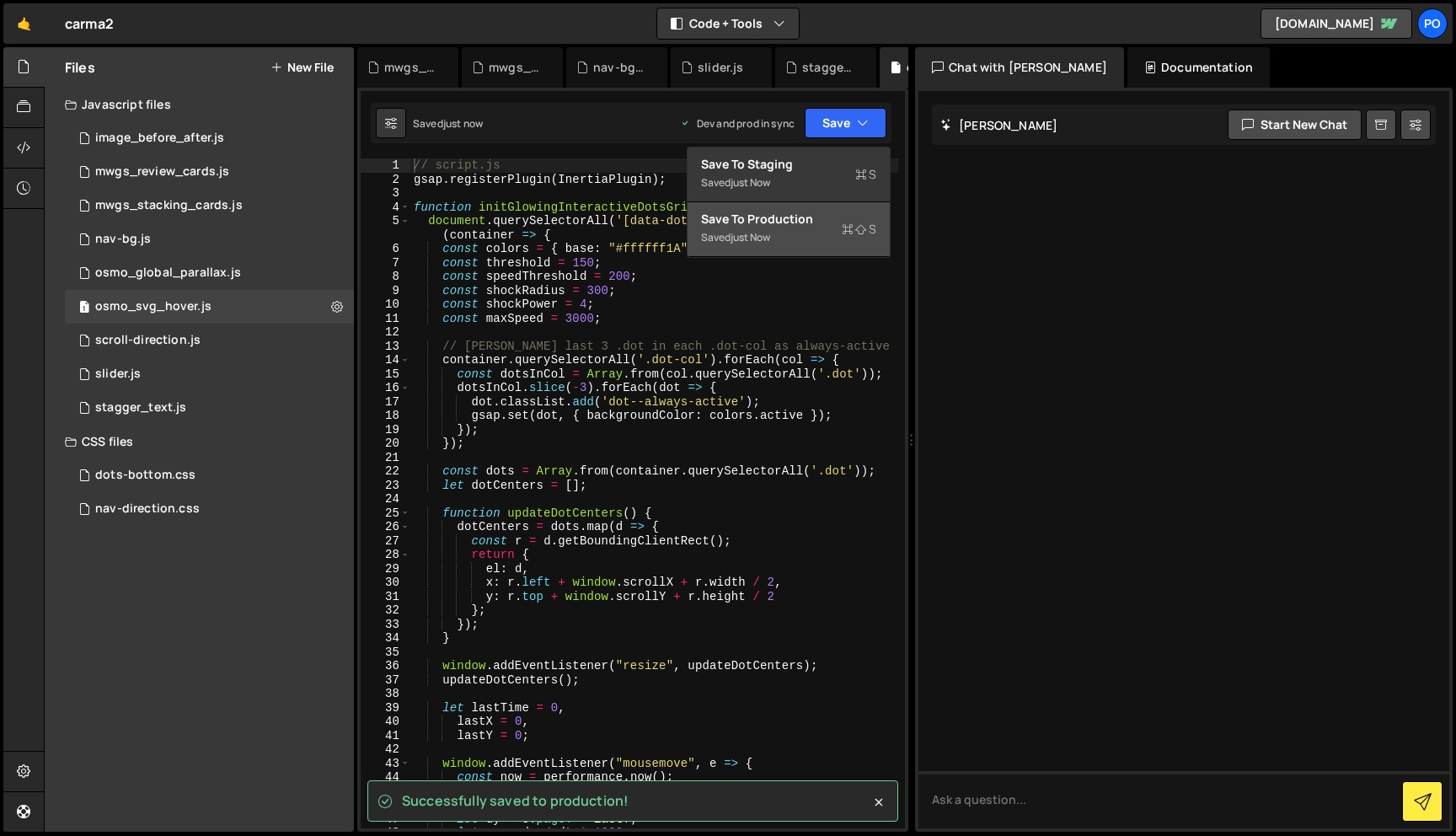
click at [783, 231] on div "Saved just now" at bounding box center [788, 237] width 176 height 20
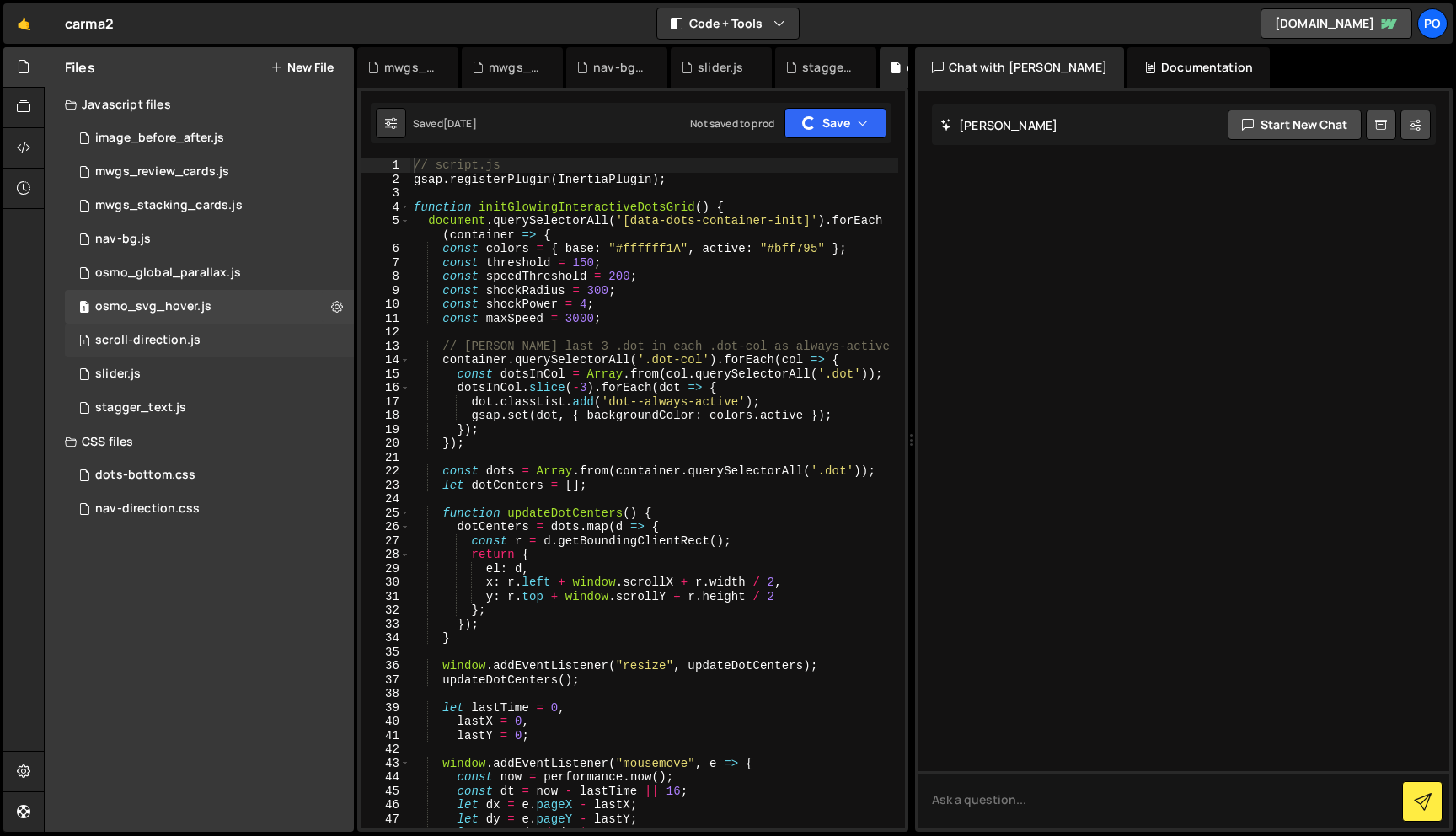
click at [154, 344] on div "scroll-direction.js" at bounding box center [148, 340] width 106 height 15
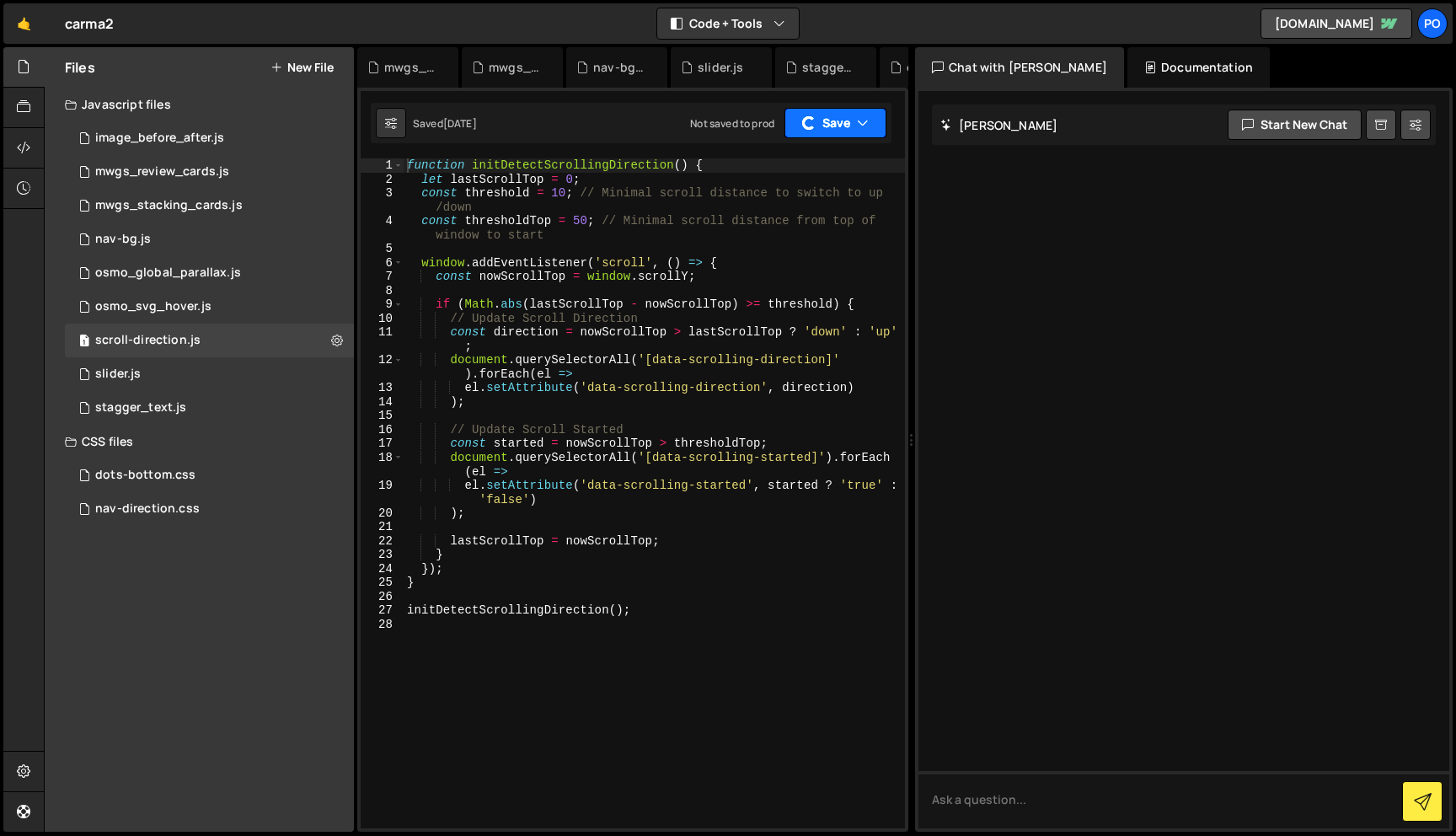
click at [843, 112] on button "Save" at bounding box center [835, 122] width 102 height 30
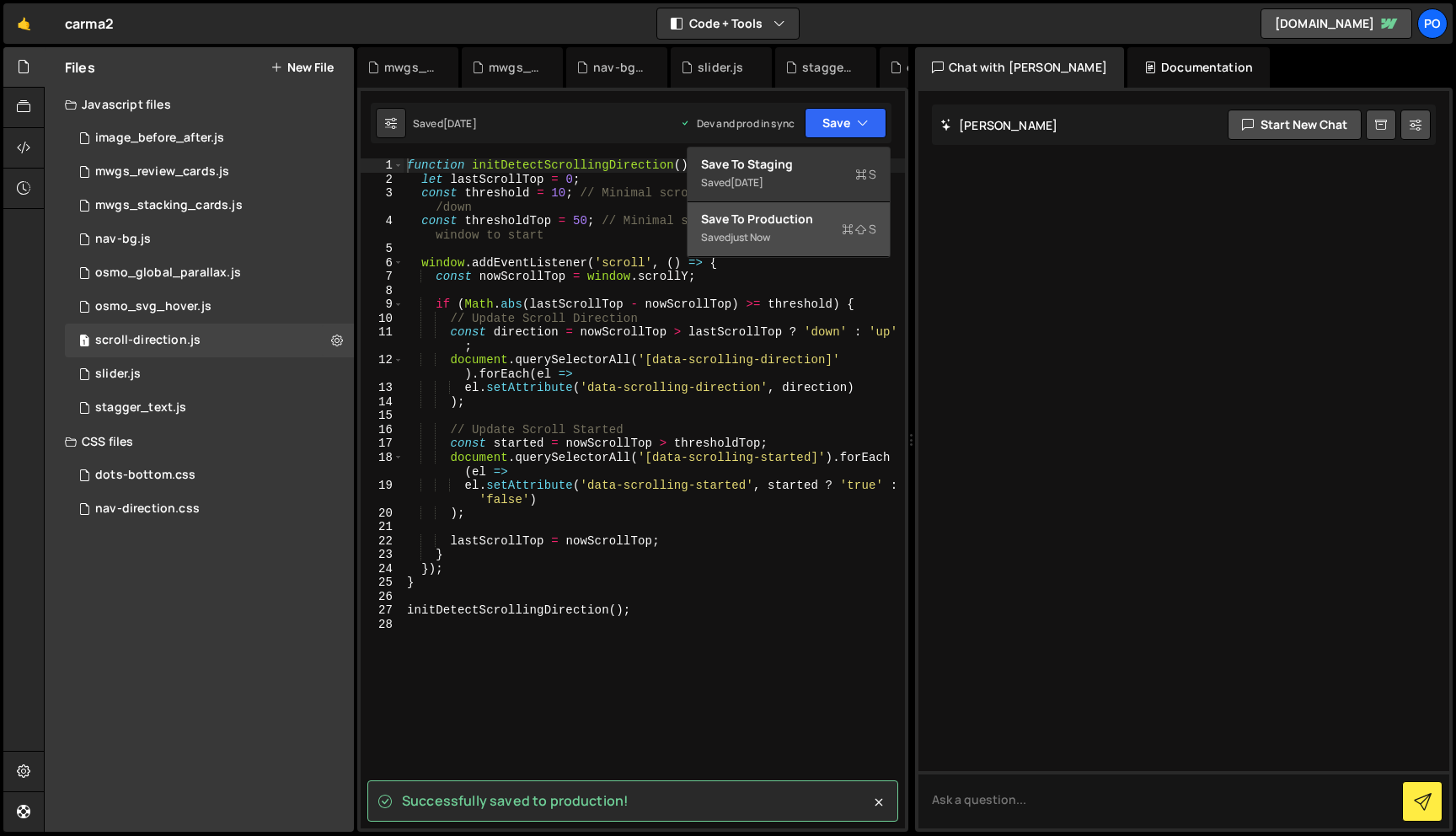
click at [736, 227] on div "Save to Production S" at bounding box center [788, 219] width 176 height 17
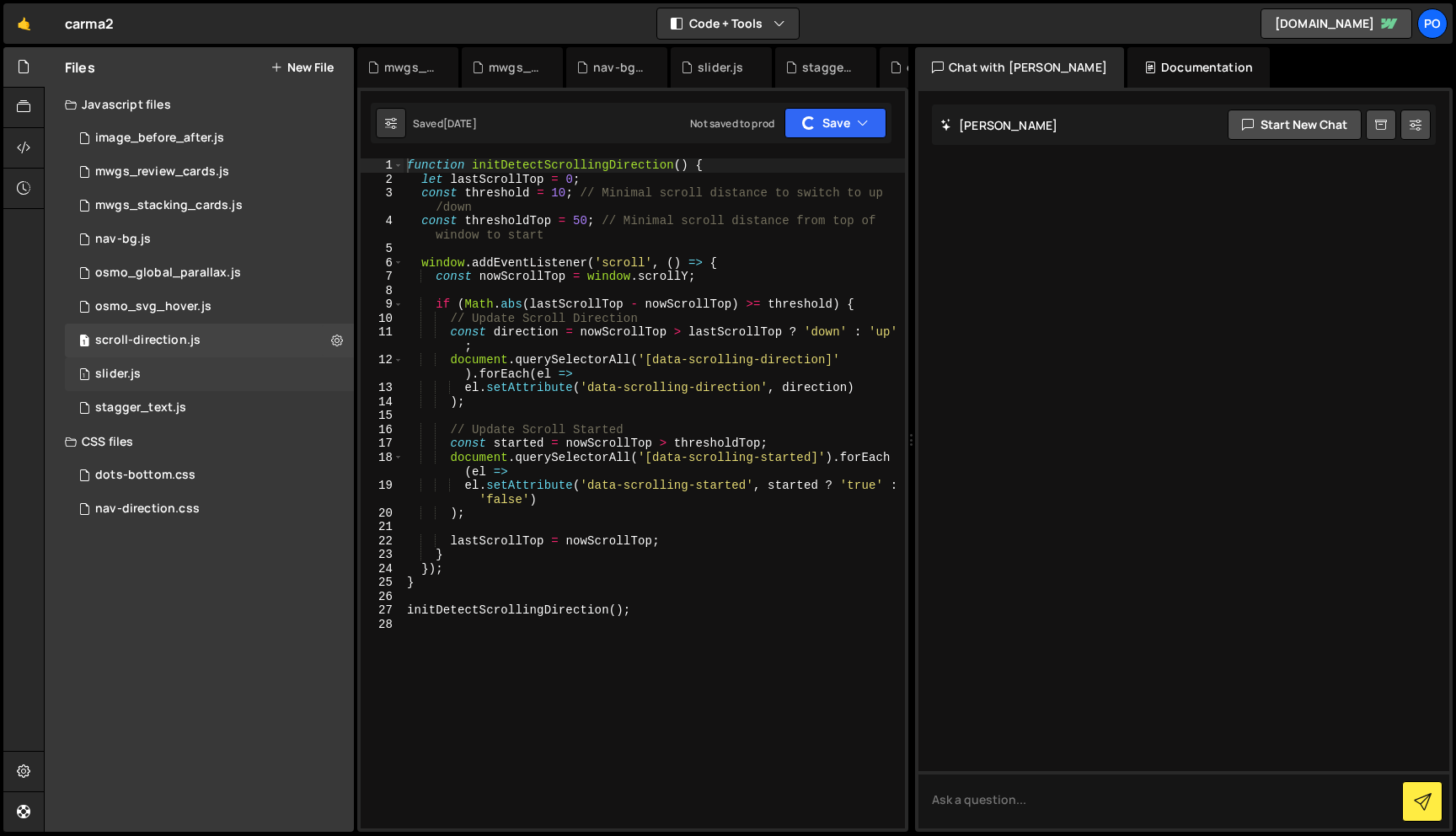
click at [146, 383] on div "1 slider.js 0" at bounding box center [210, 374] width 289 height 34
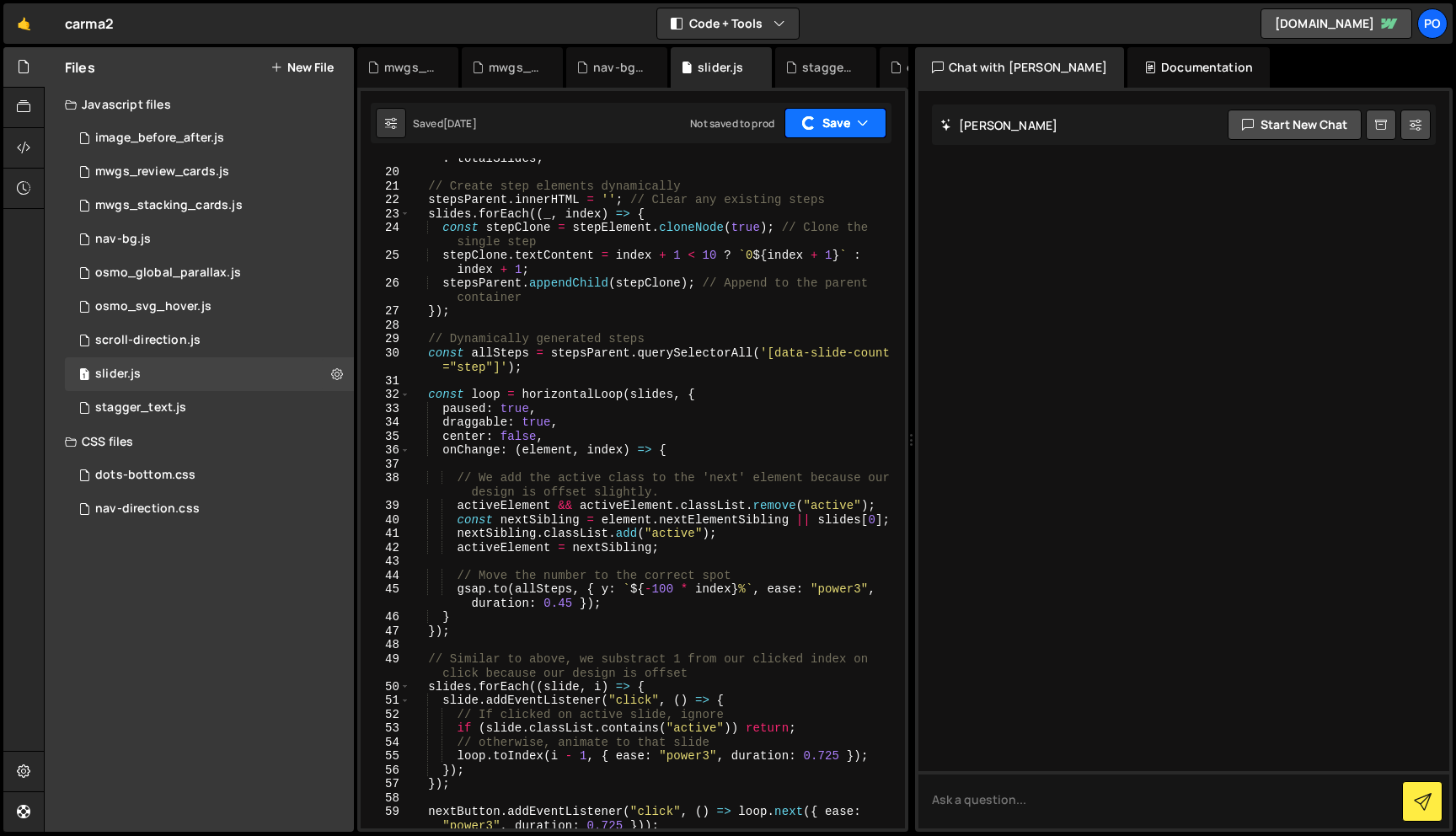
click at [813, 124] on div "button" at bounding box center [808, 122] width 17 height 17
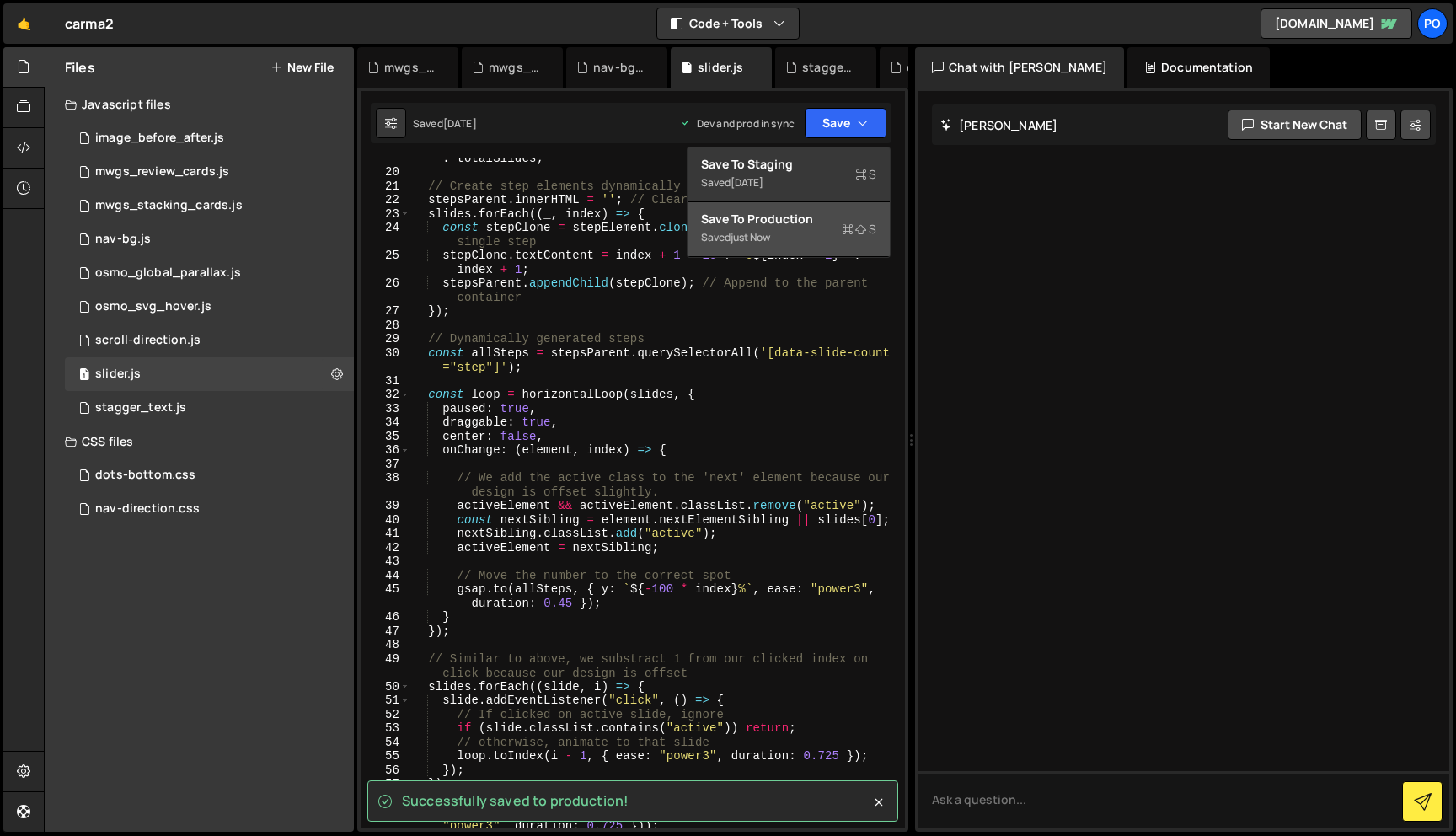
click at [807, 226] on div "Save to Production S" at bounding box center [788, 219] width 176 height 17
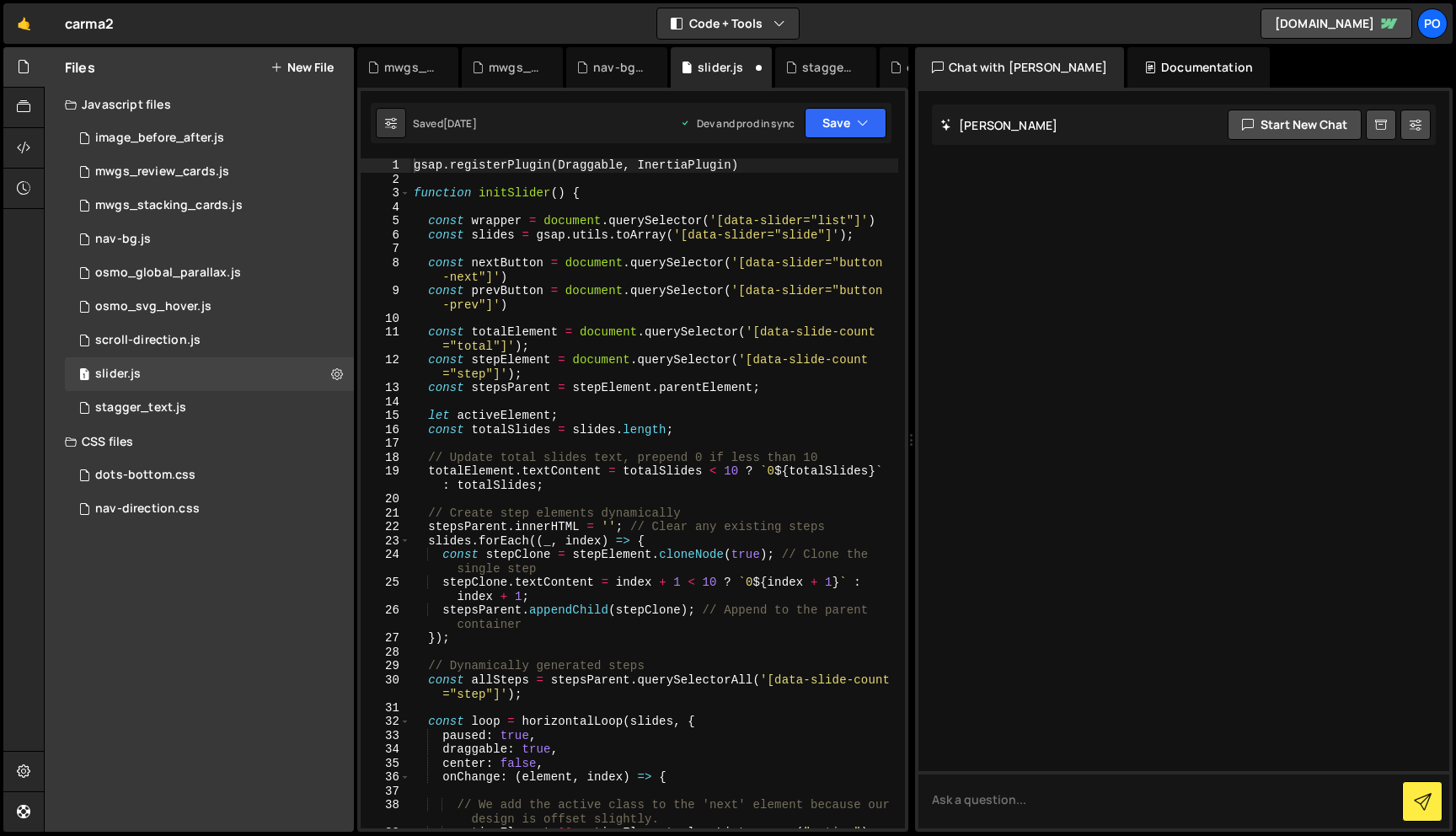
scroll to position [0, 0]
click at [165, 399] on div "1 stagger_text.js 0" at bounding box center [210, 407] width 289 height 34
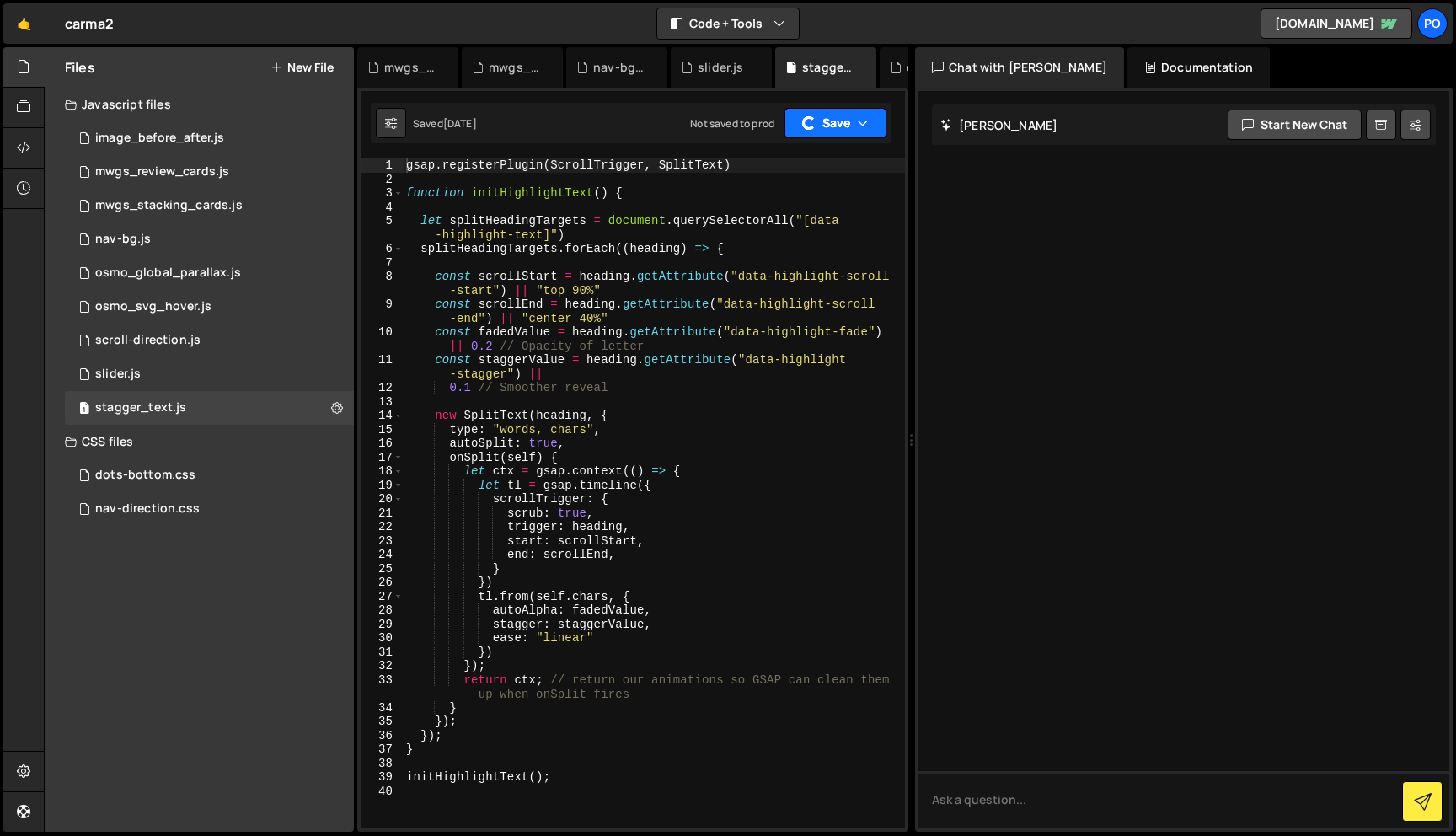
click at [849, 129] on button "Save" at bounding box center [835, 122] width 102 height 30
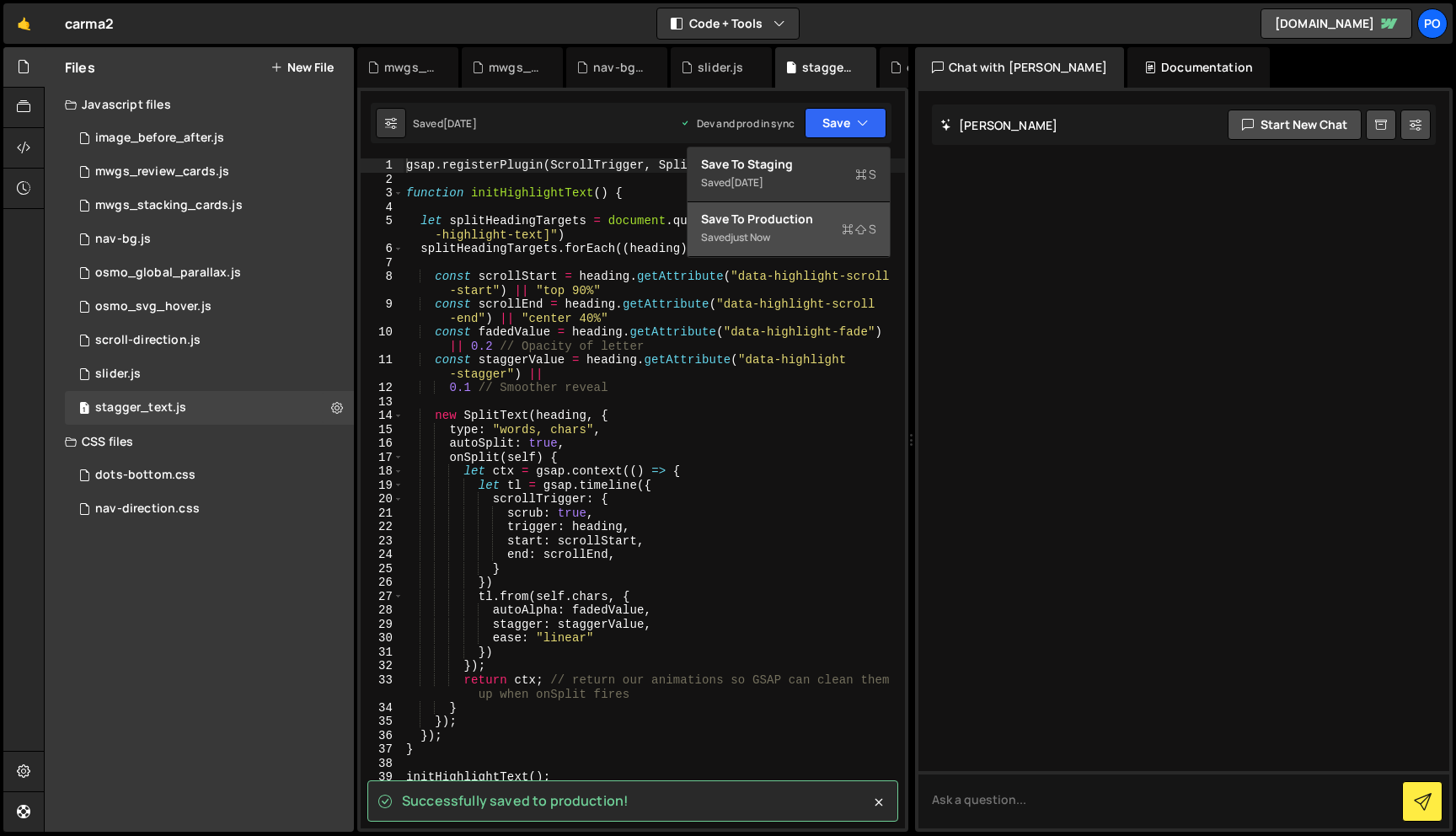
click at [772, 230] on div "Saved just now" at bounding box center [788, 237] width 176 height 20
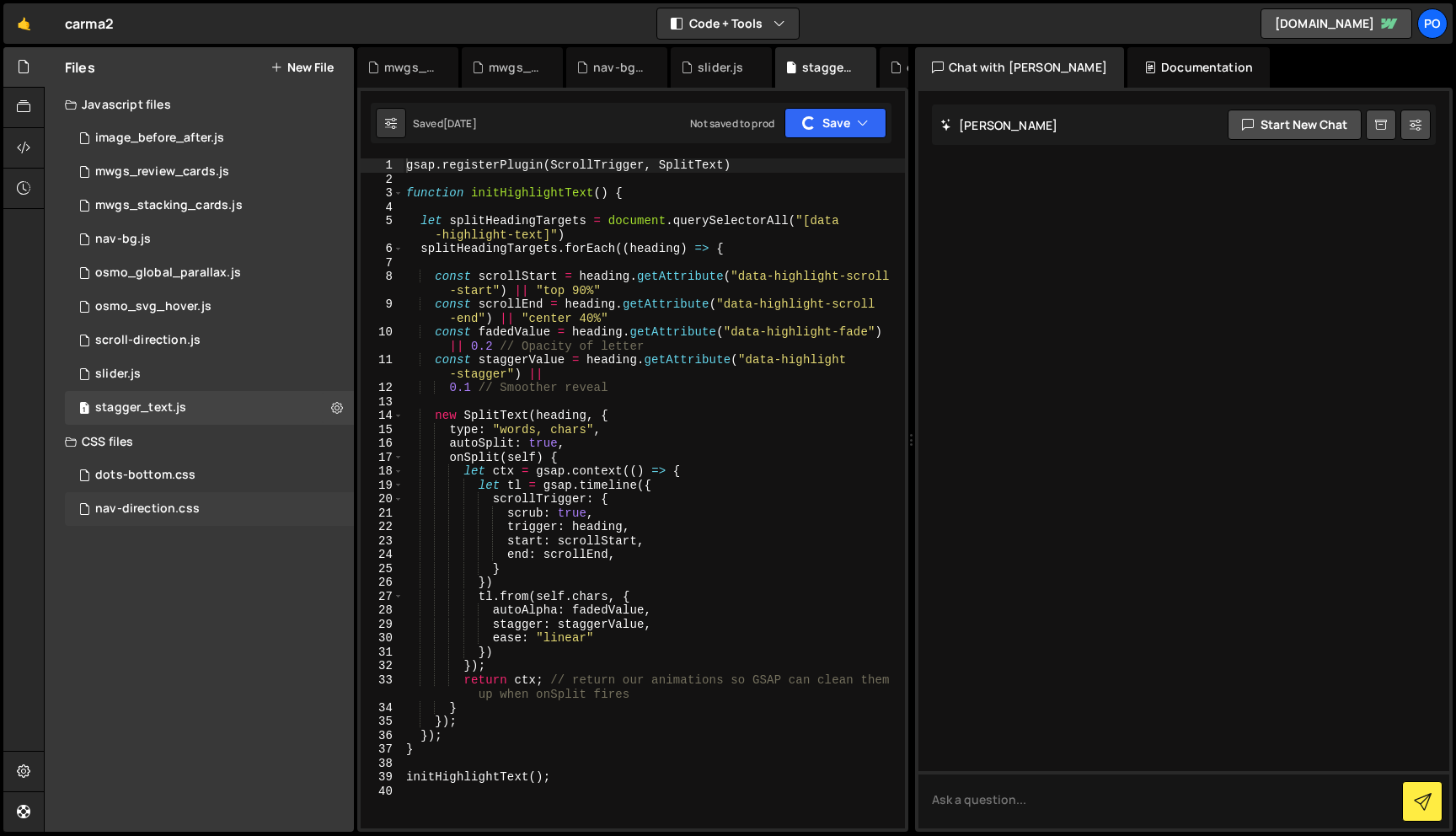
click at [251, 495] on div "nav-direction.css 0" at bounding box center [210, 509] width 289 height 34
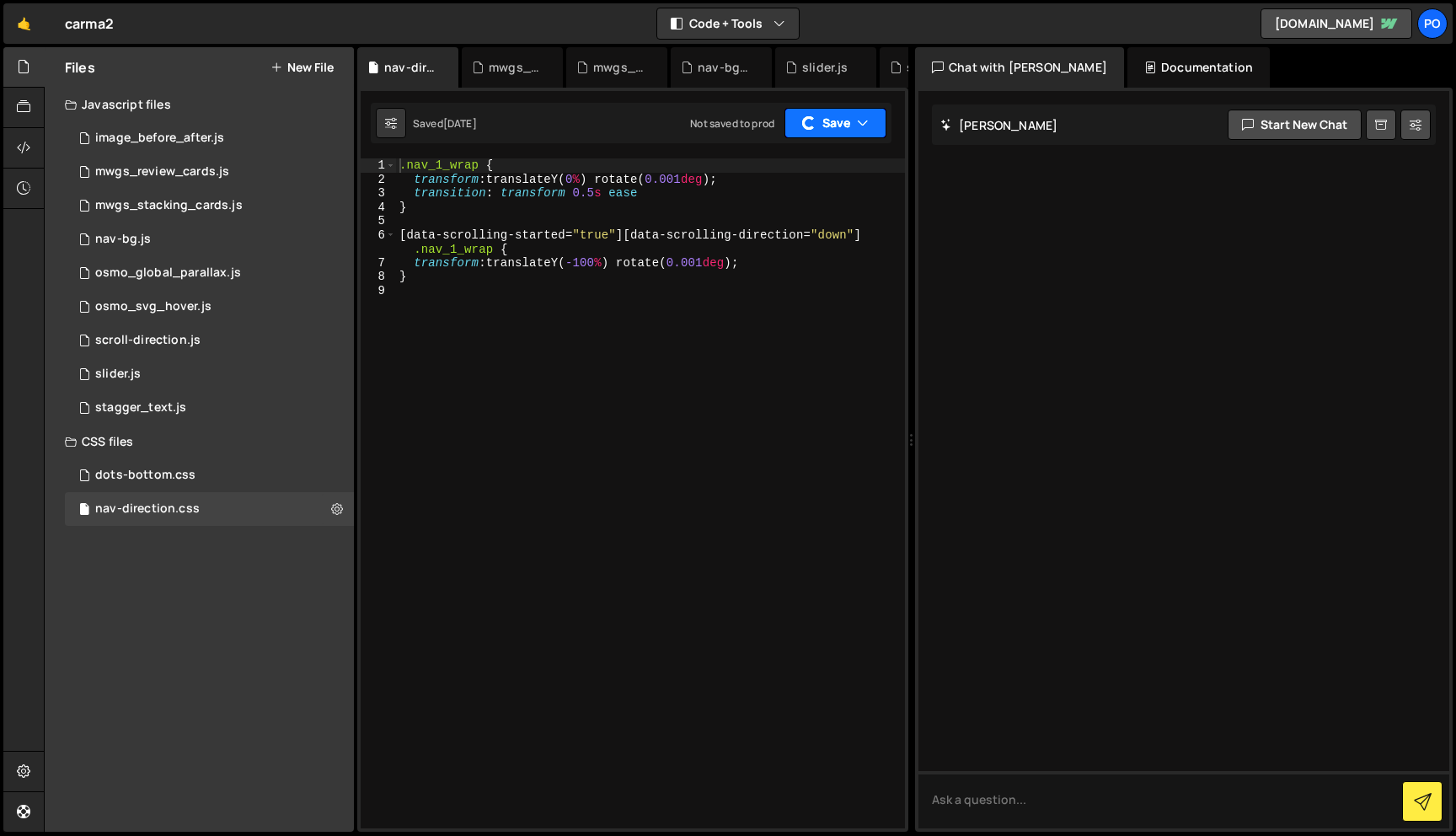
click at [829, 124] on button "Save" at bounding box center [835, 122] width 102 height 30
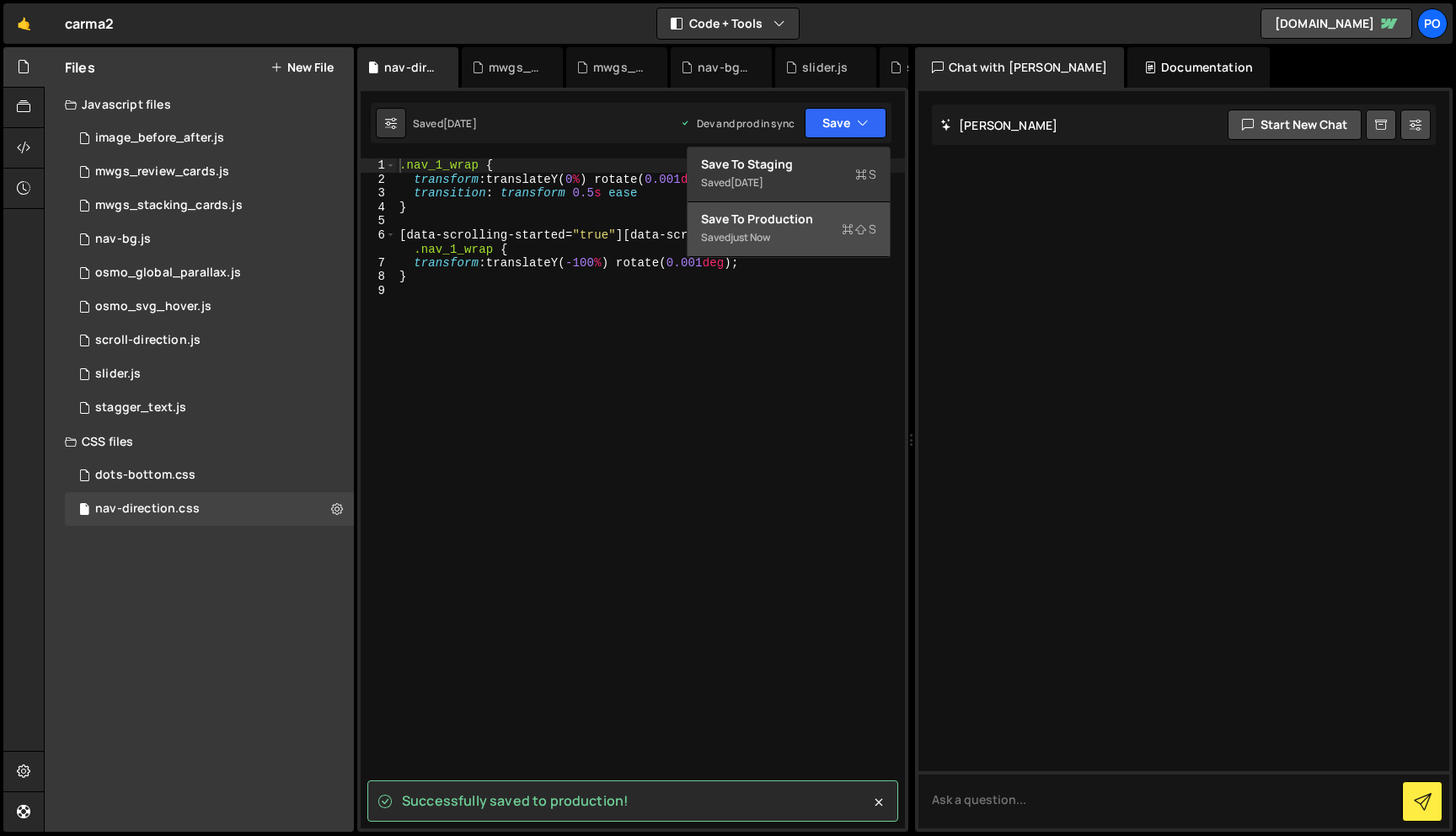
click at [795, 236] on div "Saved just now" at bounding box center [788, 237] width 176 height 20
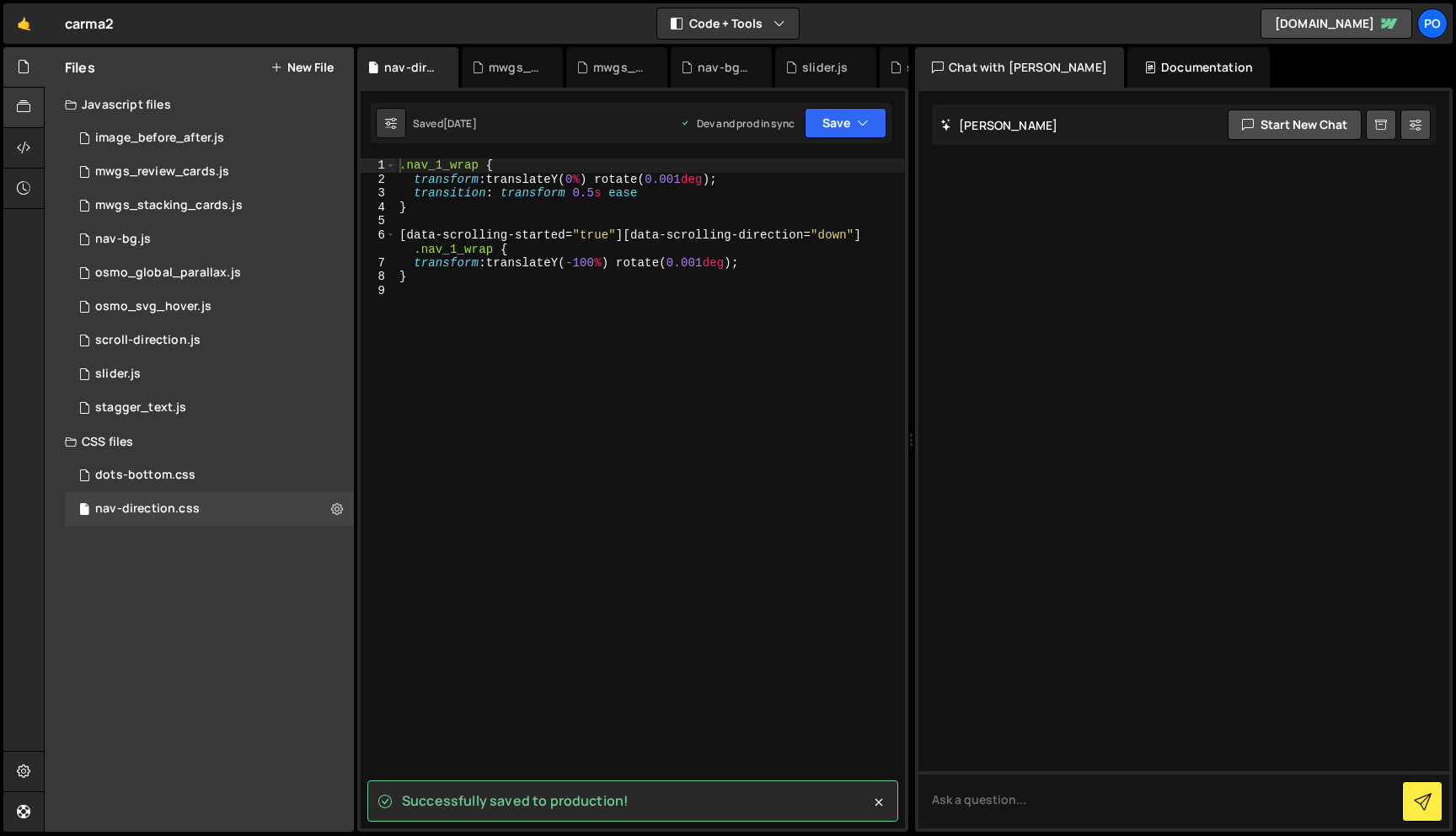
click at [35, 107] on div at bounding box center [24, 108] width 41 height 40
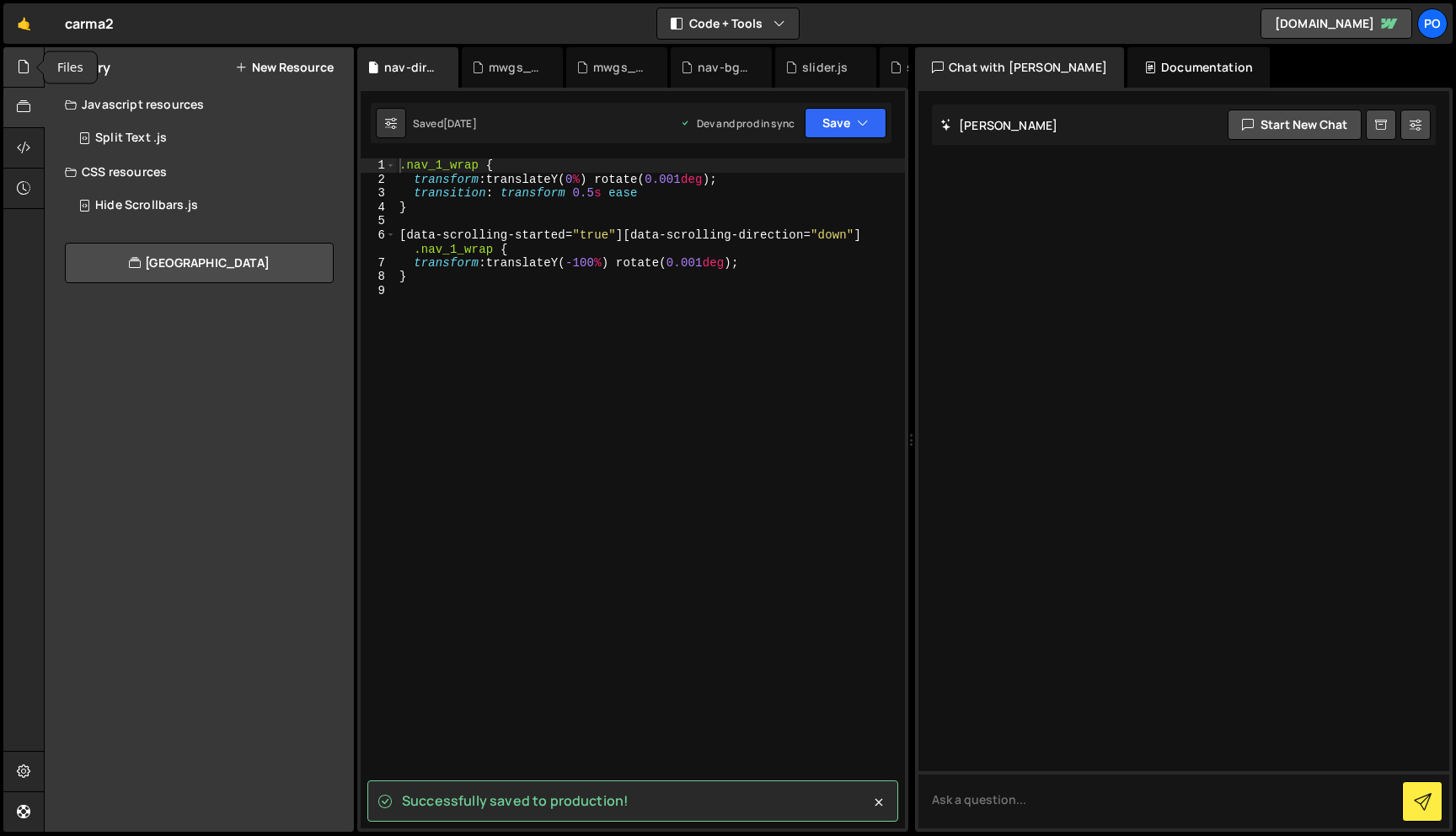
click at [24, 75] on div at bounding box center [24, 67] width 41 height 40
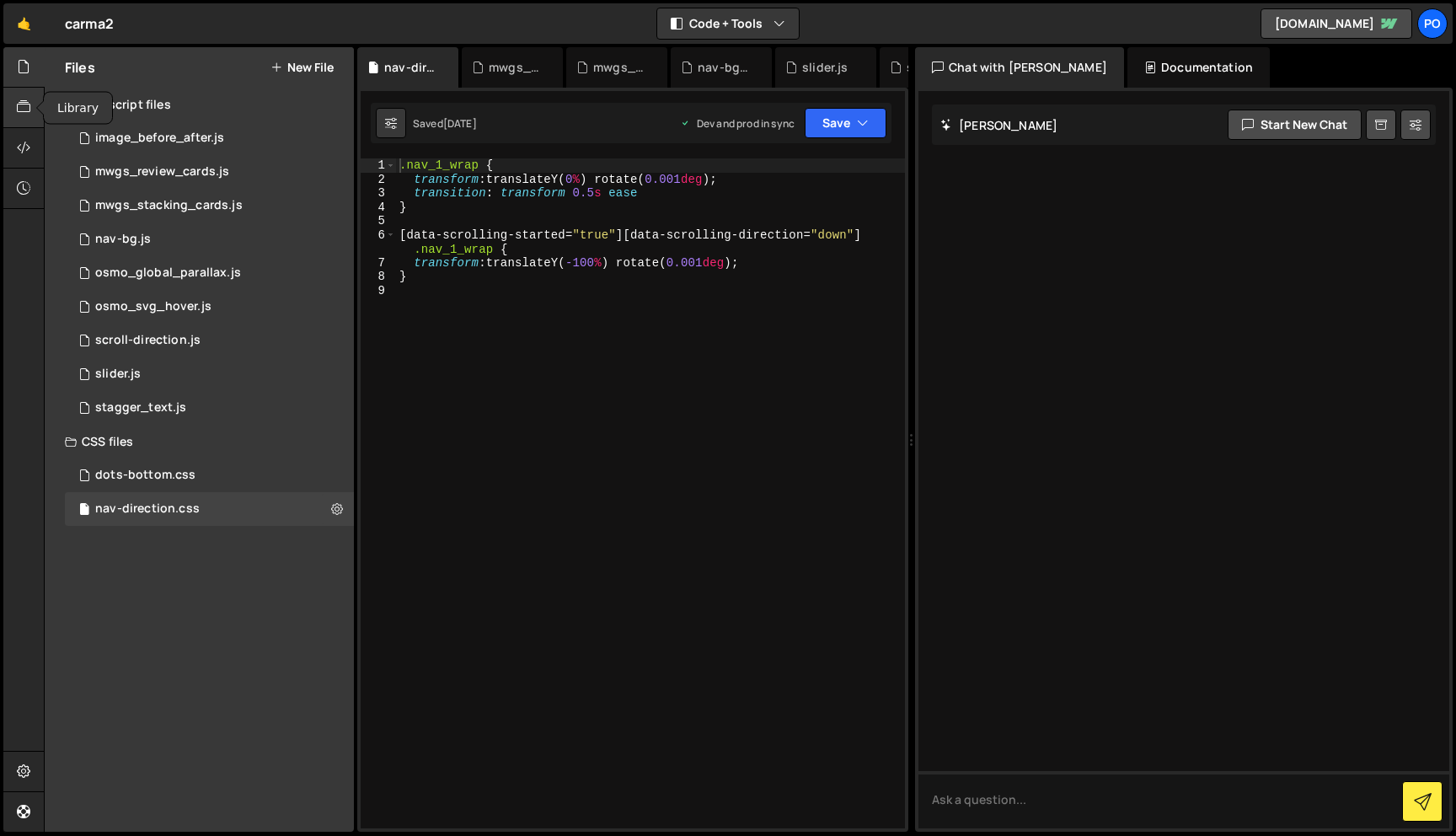
click at [26, 120] on div at bounding box center [24, 108] width 41 height 40
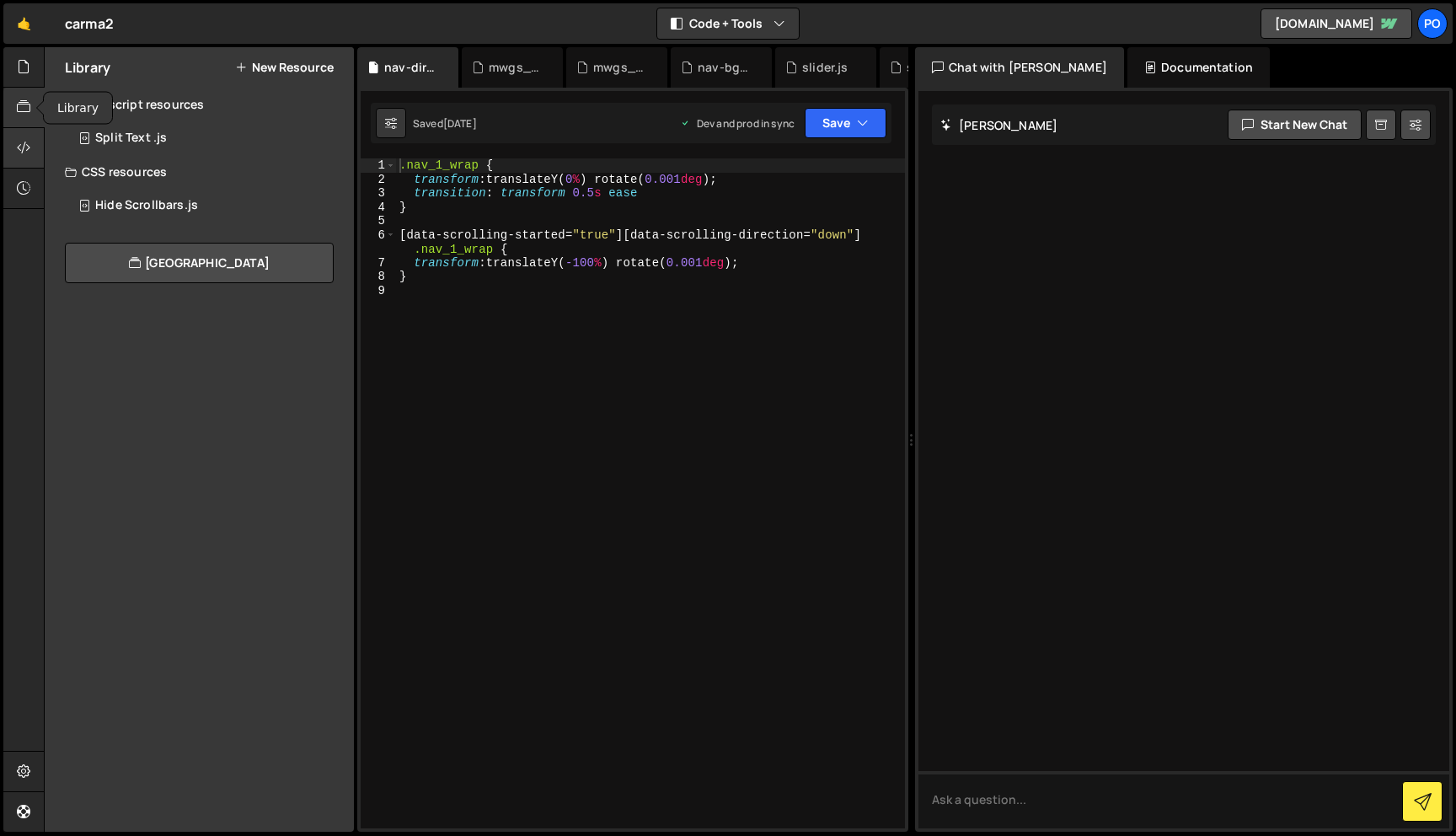
click at [26, 128] on div at bounding box center [24, 148] width 41 height 40
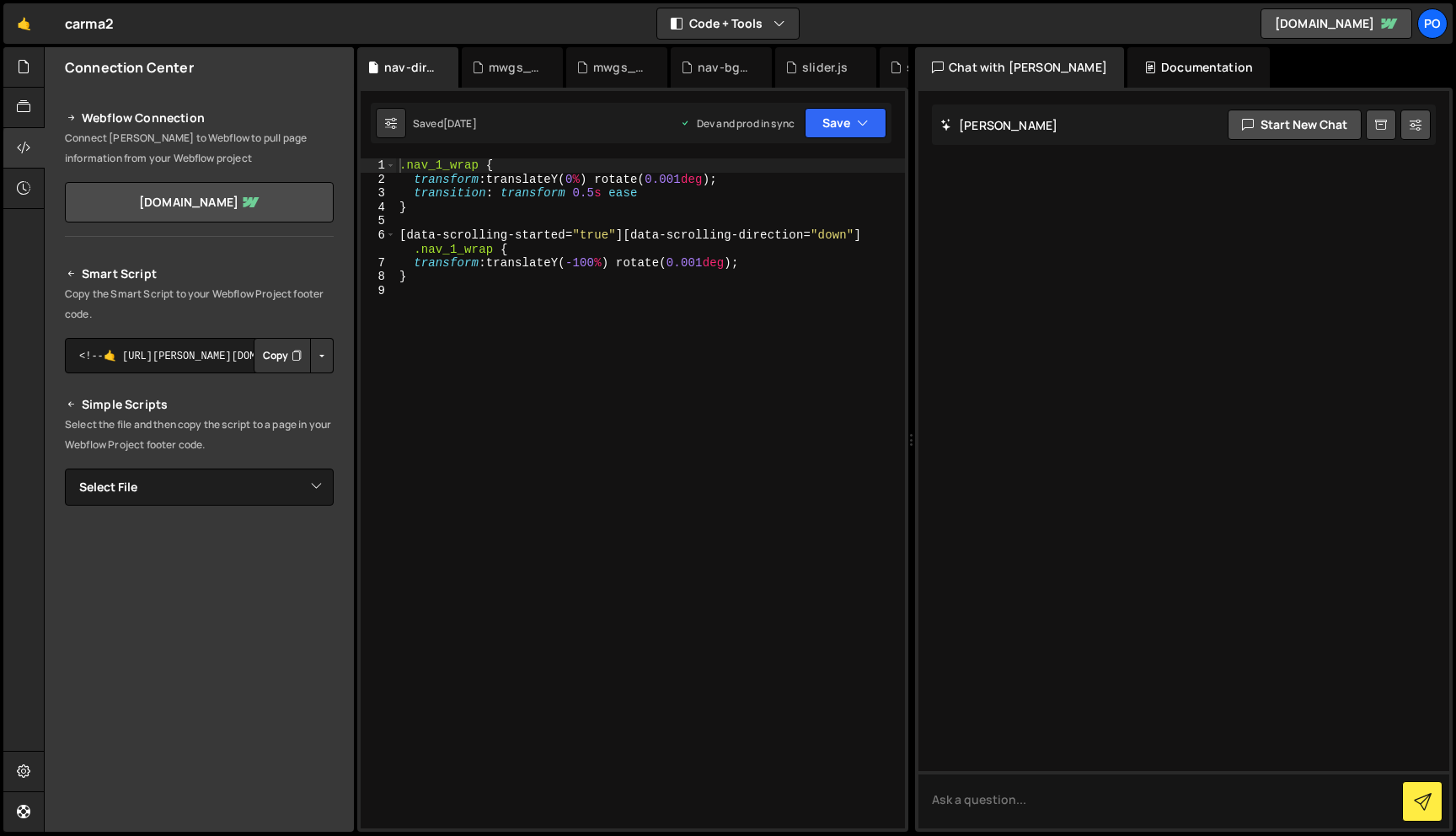
click at [313, 359] on button "Button group with nested dropdown" at bounding box center [322, 355] width 24 height 35
click at [279, 408] on link "Copy Production Script" at bounding box center [250, 411] width 165 height 24
